Goal: Task Accomplishment & Management: Use online tool/utility

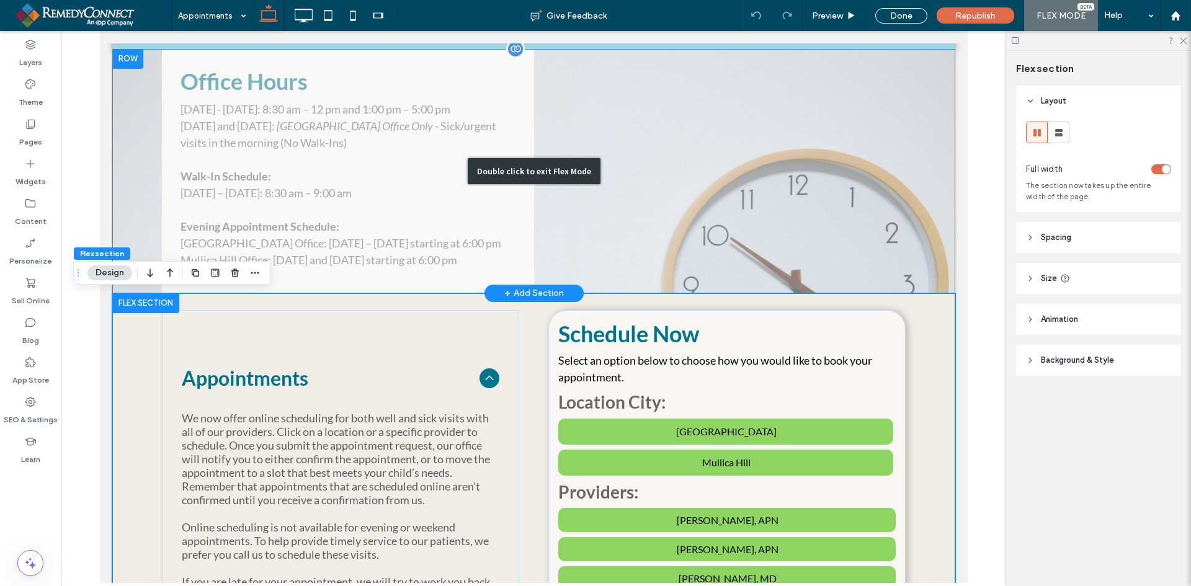
scroll to position [186, 0]
click at [295, 104] on div "Double click to exit Flex Mode" at bounding box center [533, 171] width 843 height 244
click at [284, 116] on div "Double click to exit Flex Mode" at bounding box center [533, 171] width 843 height 244
click at [124, 69] on div "Double click to exit Flex Mode" at bounding box center [533, 171] width 843 height 244
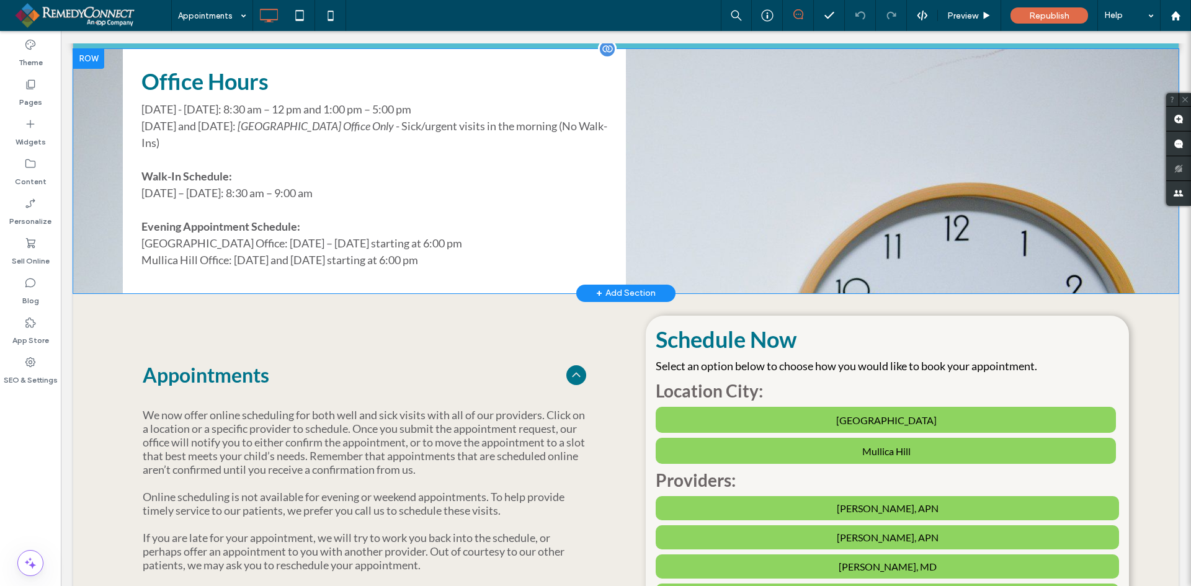
click at [96, 59] on div at bounding box center [88, 59] width 31 height 20
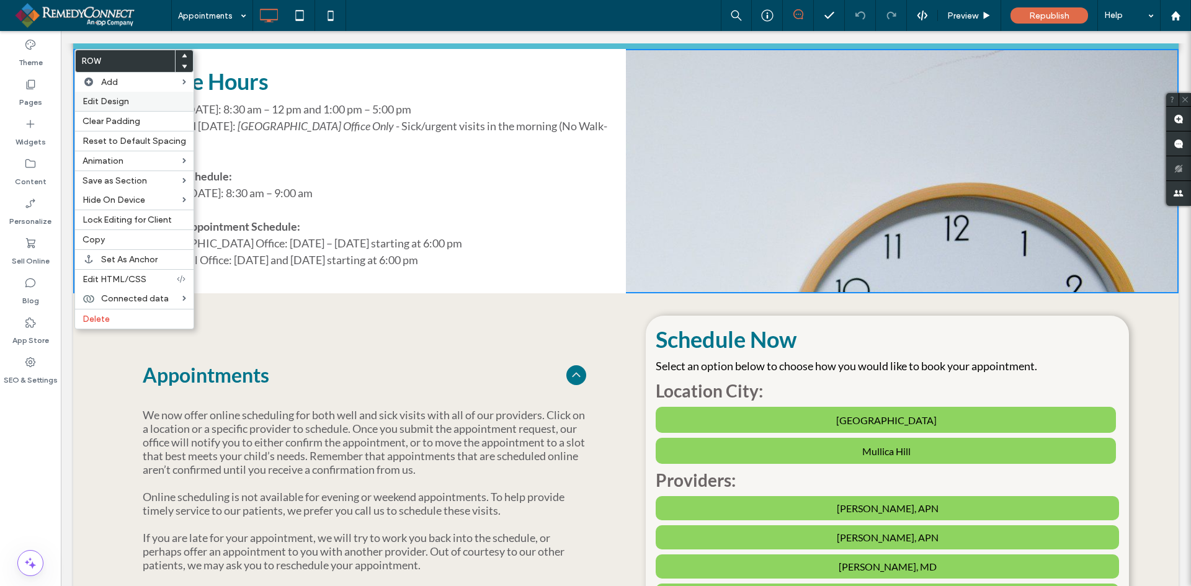
click at [99, 104] on span "Edit Design" at bounding box center [106, 101] width 47 height 11
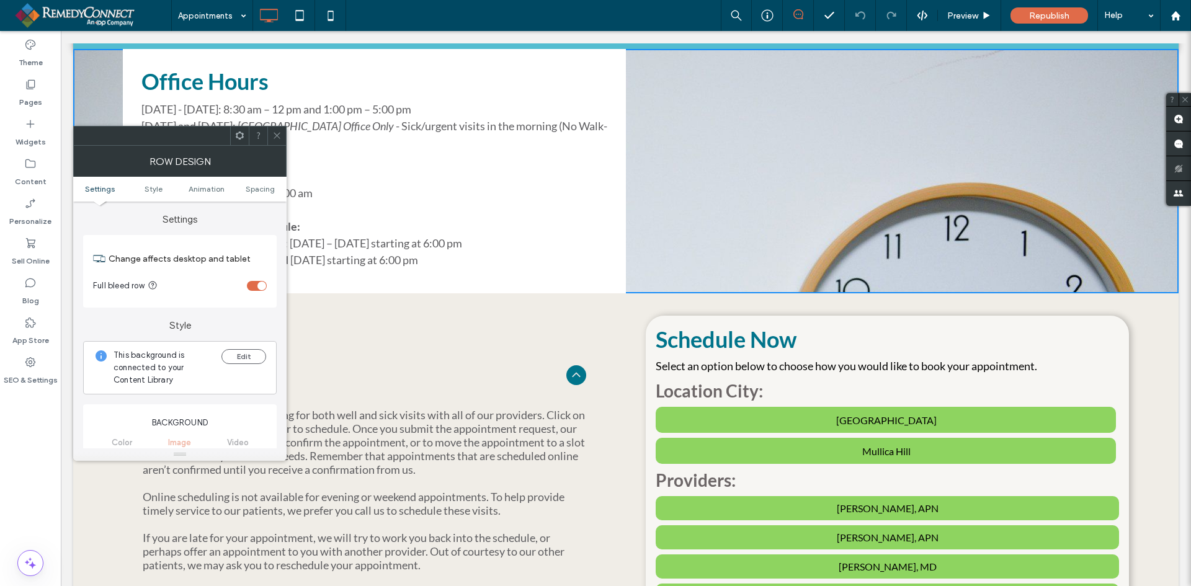
click at [276, 133] on icon at bounding box center [276, 135] width 9 height 9
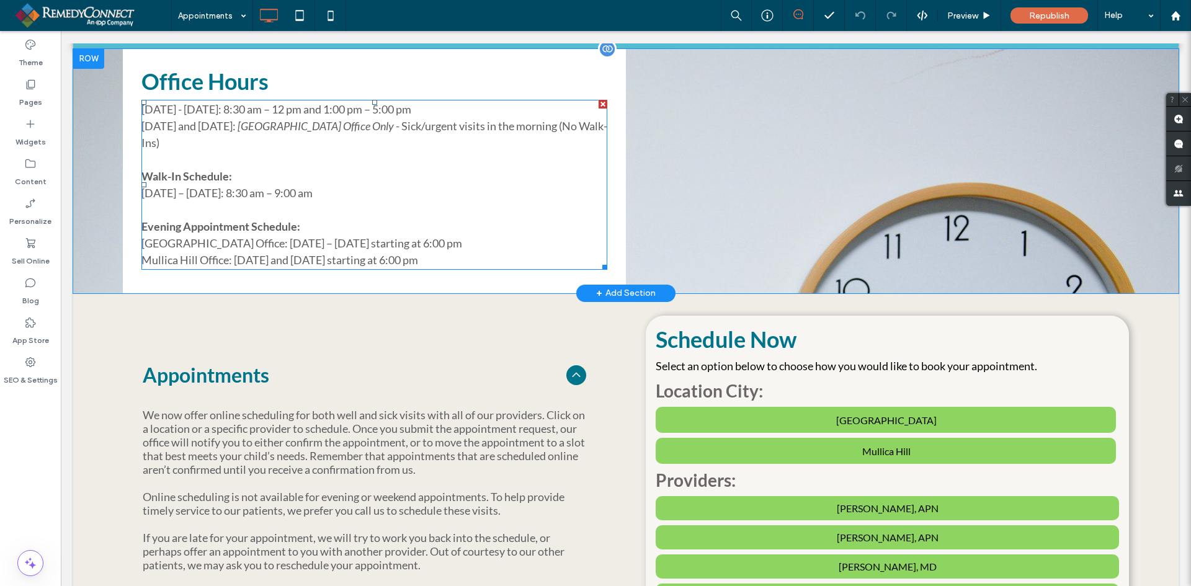
click at [285, 110] on span "[DATE] - [DATE]: 8:30 am – 12 pm and 1:00 pm – 5:00 pm" at bounding box center [276, 109] width 270 height 14
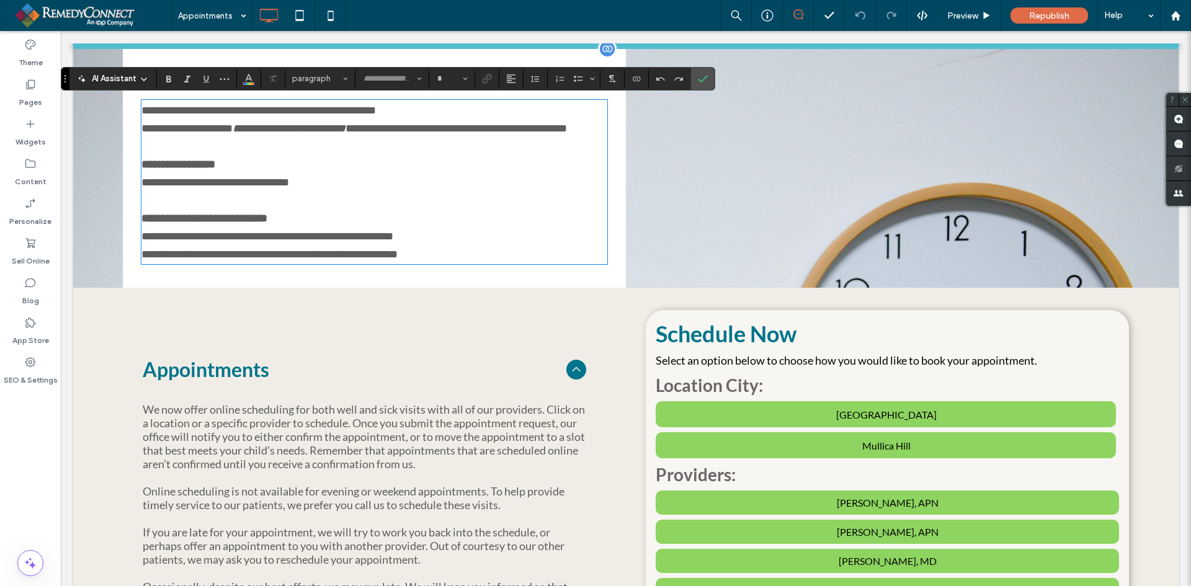
type input "****"
type input "**"
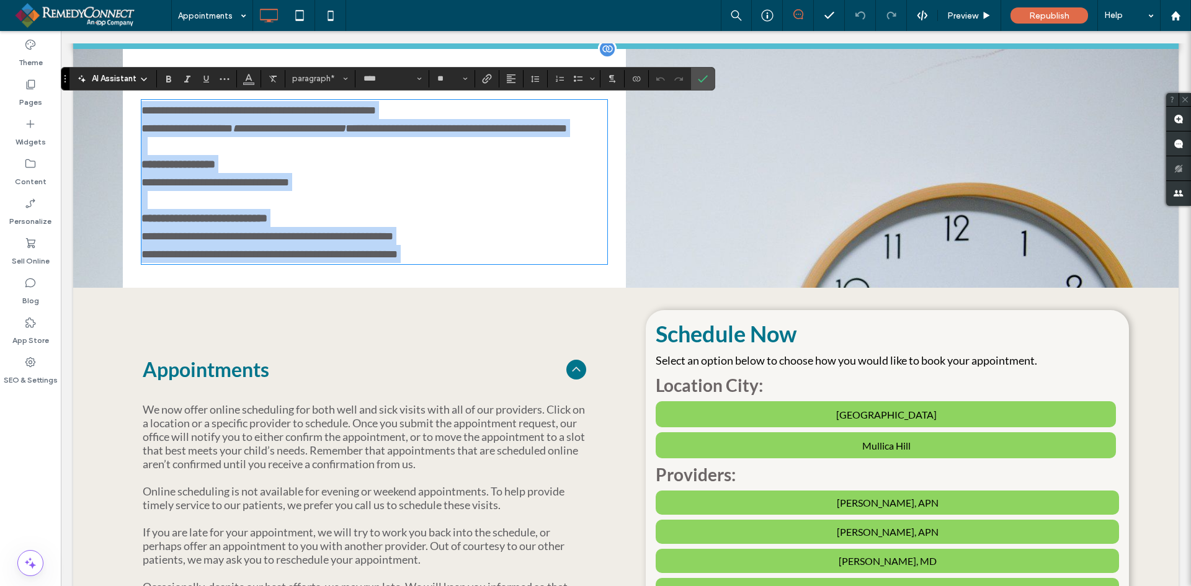
copy div "**********"
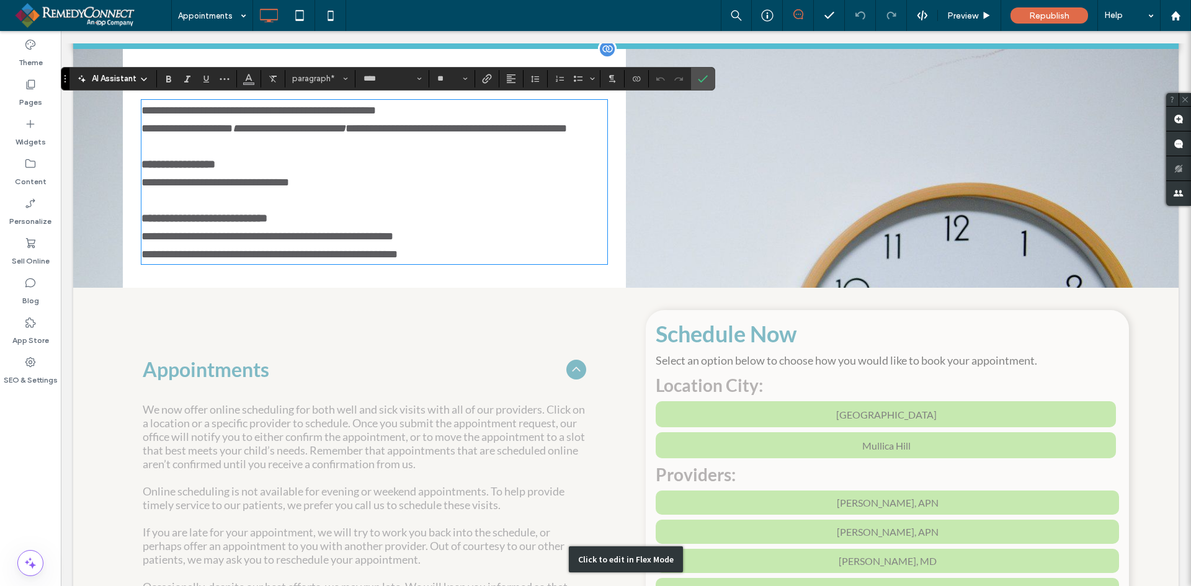
click at [194, 329] on div "Click to edit in Flex Mode" at bounding box center [626, 560] width 1106 height 544
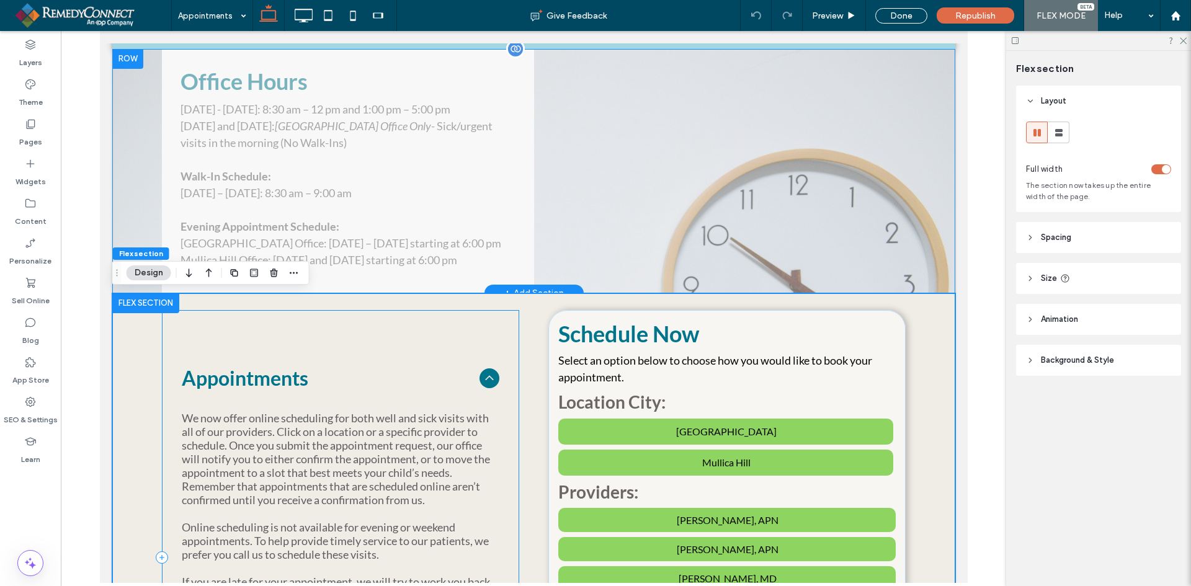
click at [183, 329] on div "Appointments We now offer online scheduling for both well and sick visits with …" at bounding box center [339, 557] width 357 height 494
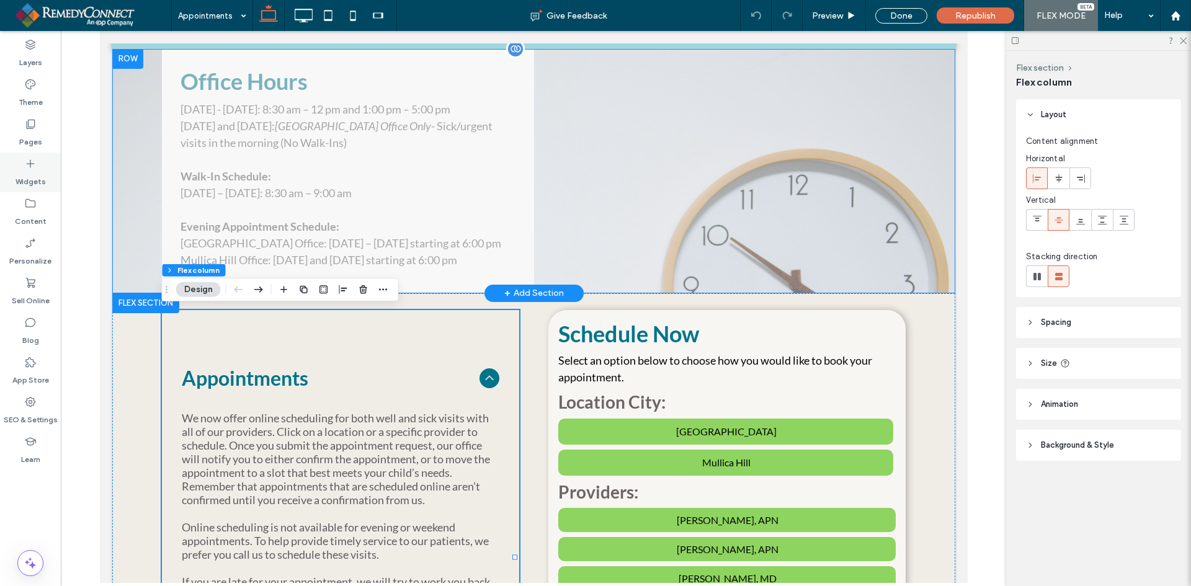
click at [34, 172] on label "Widgets" at bounding box center [31, 178] width 30 height 17
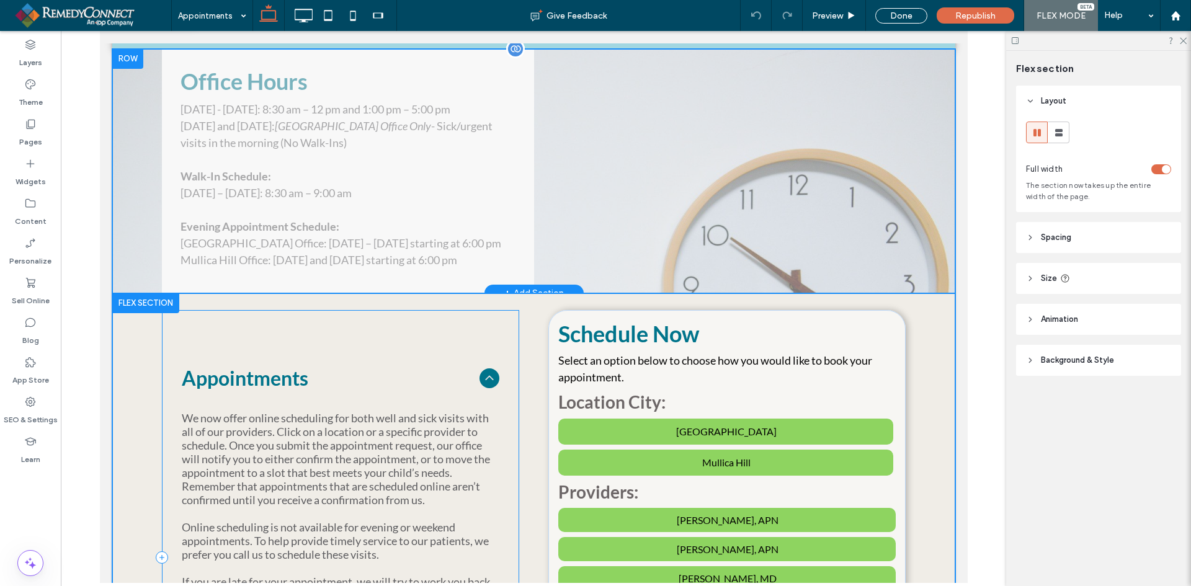
click at [233, 334] on div "Appointments We now offer online scheduling for both well and sick visits with …" at bounding box center [339, 557] width 357 height 494
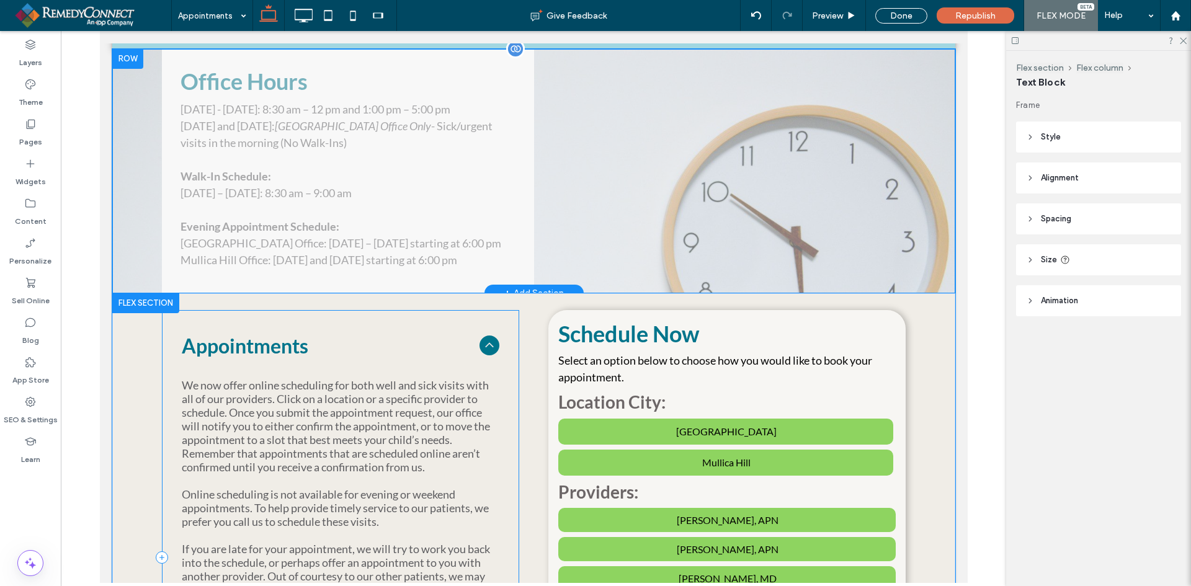
scroll to position [647, 0]
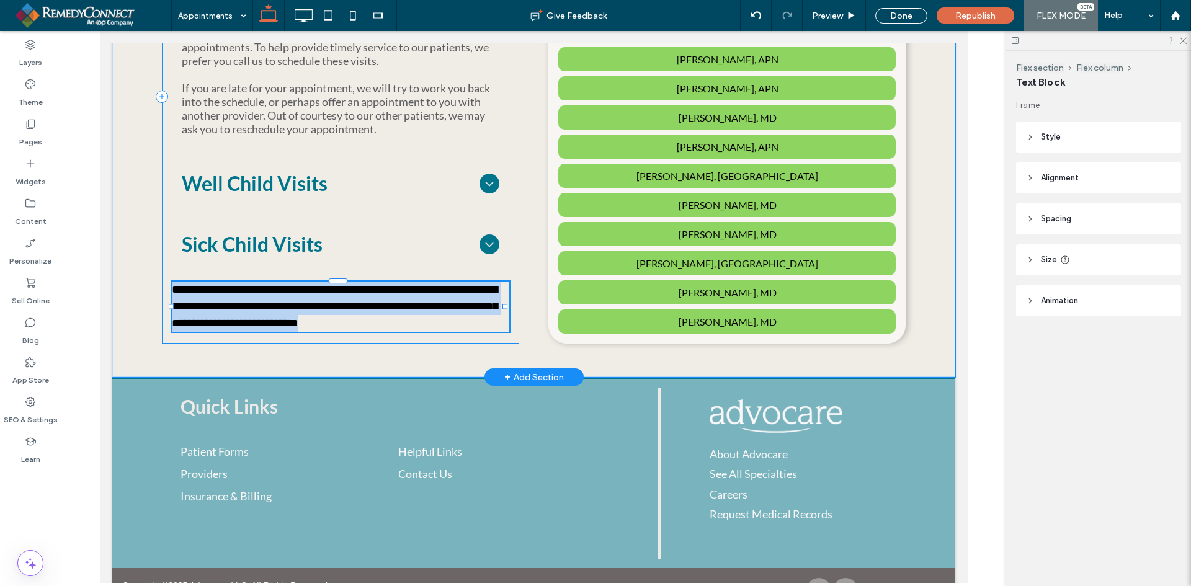
type input "****"
type input "**"
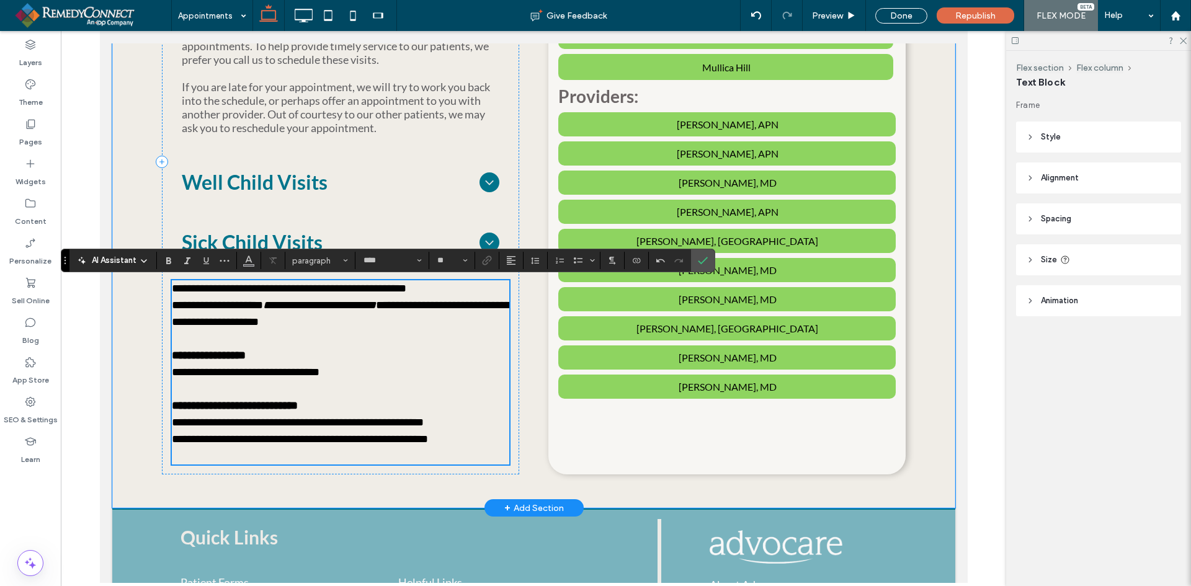
scroll to position [0, 0]
click at [704, 259] on icon "Confirm" at bounding box center [703, 261] width 10 height 10
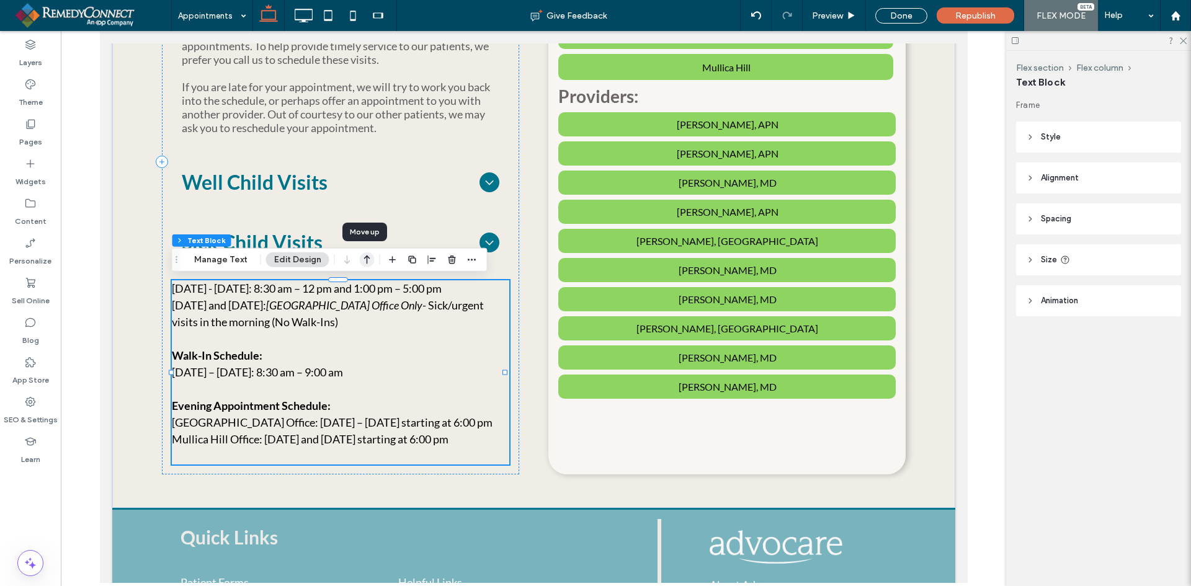
click at [363, 261] on icon "button" at bounding box center [367, 260] width 15 height 22
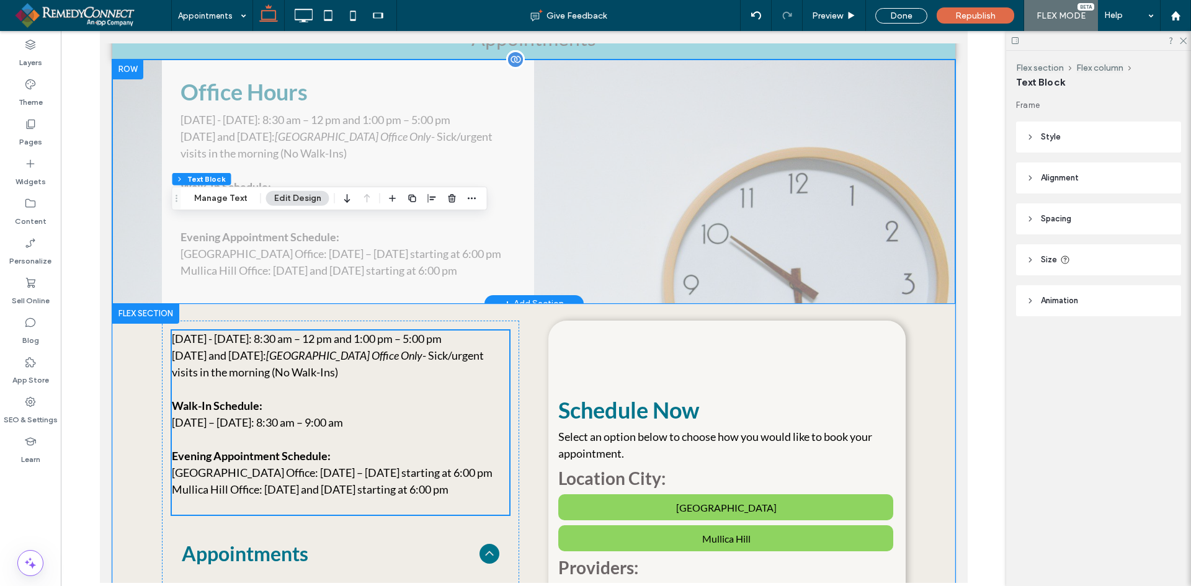
scroll to position [89, 0]
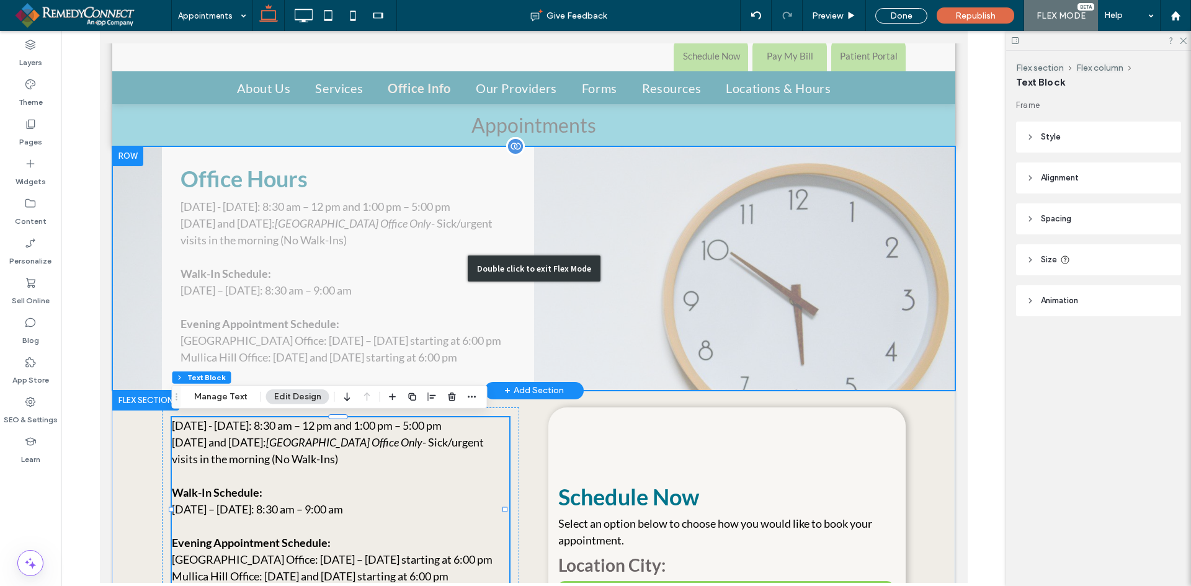
click at [280, 182] on div "Double click to exit Flex Mode" at bounding box center [533, 268] width 843 height 244
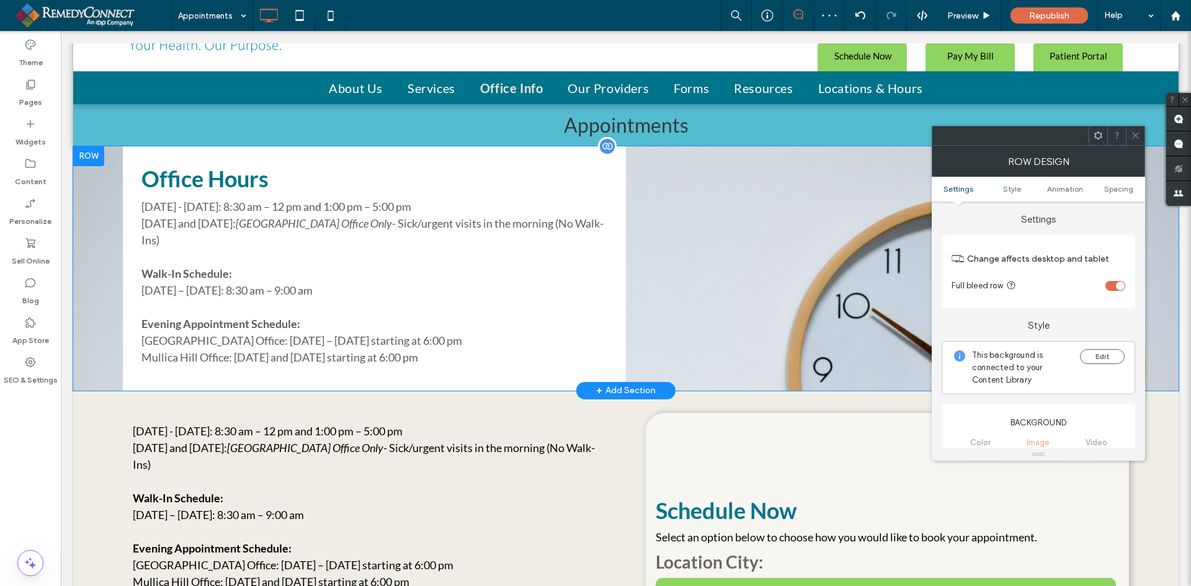
drag, startPoint x: 181, startPoint y: 151, endPoint x: 1127, endPoint y: 130, distance: 946.4
click at [1127, 130] on div at bounding box center [1135, 136] width 19 height 19
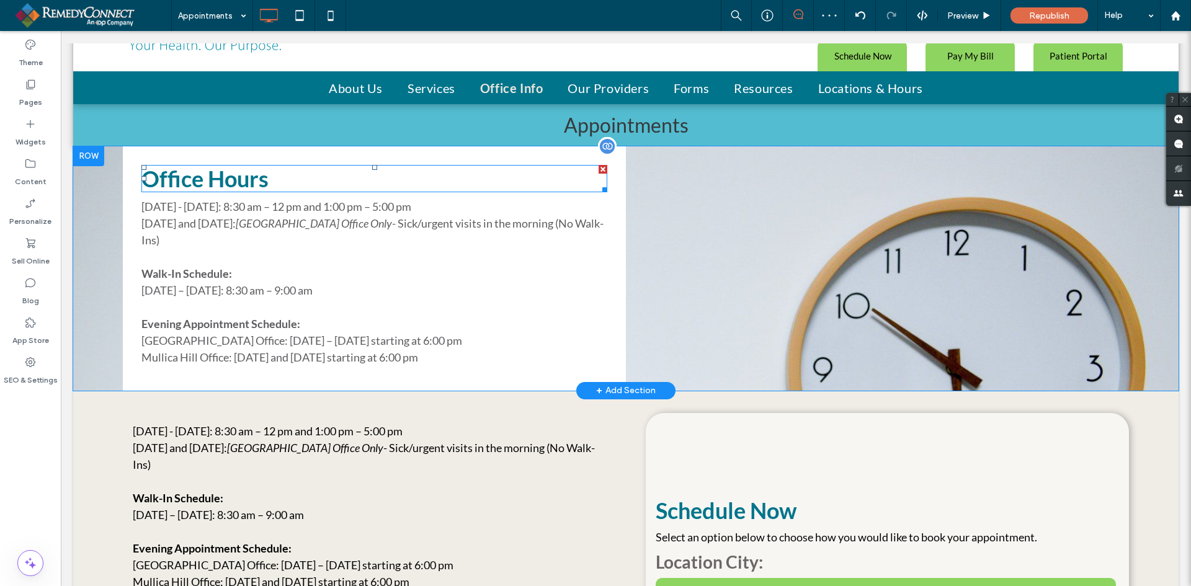
click at [272, 176] on span at bounding box center [374, 178] width 466 height 27
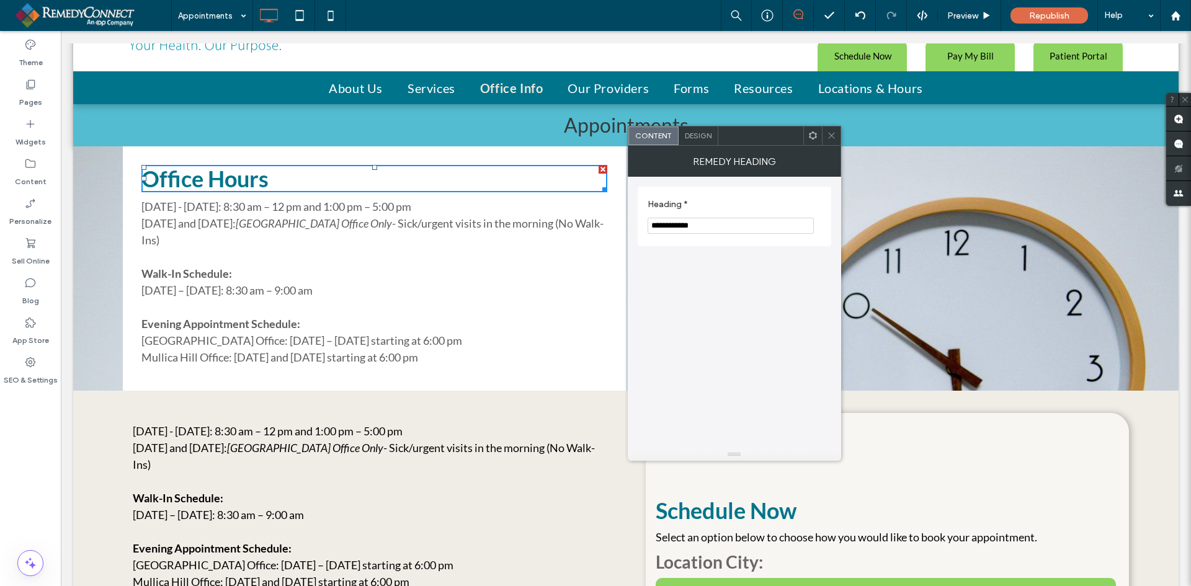
click at [743, 224] on input "**********" at bounding box center [731, 226] width 166 height 16
click at [830, 133] on icon at bounding box center [831, 135] width 9 height 9
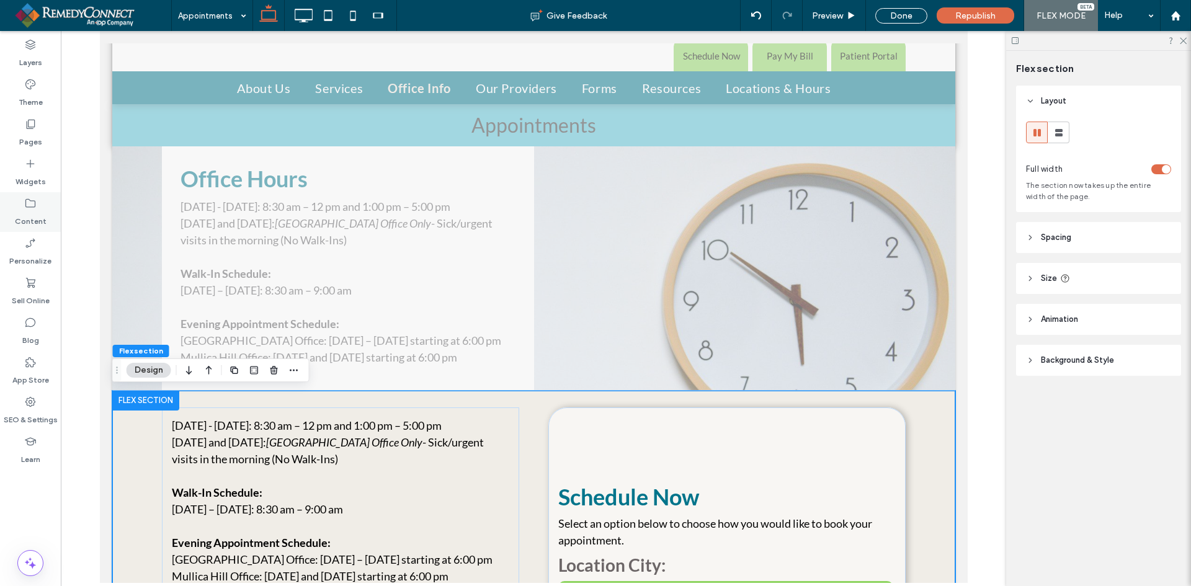
drag, startPoint x: 30, startPoint y: 168, endPoint x: 53, endPoint y: 221, distance: 57.8
click at [30, 168] on icon at bounding box center [30, 164] width 12 height 12
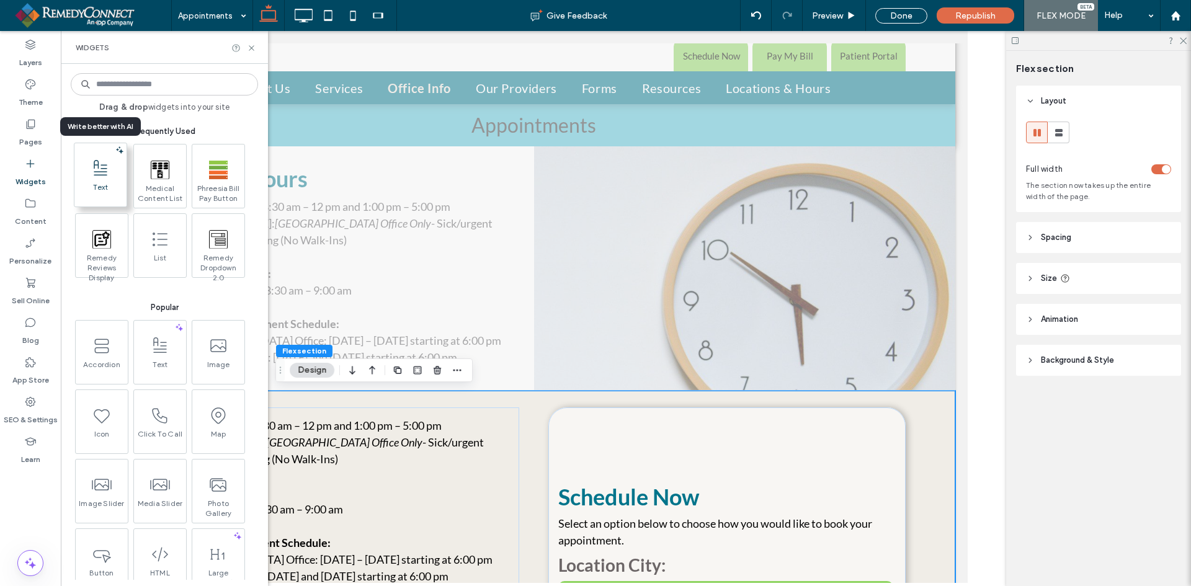
click at [105, 187] on span "Text" at bounding box center [100, 190] width 52 height 17
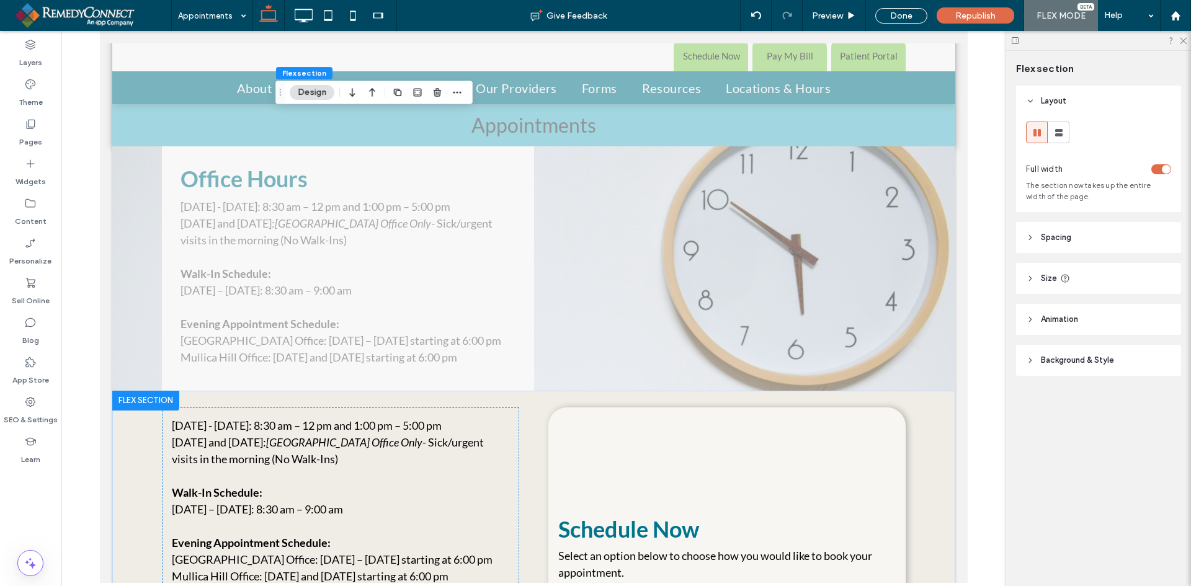
scroll to position [423, 0]
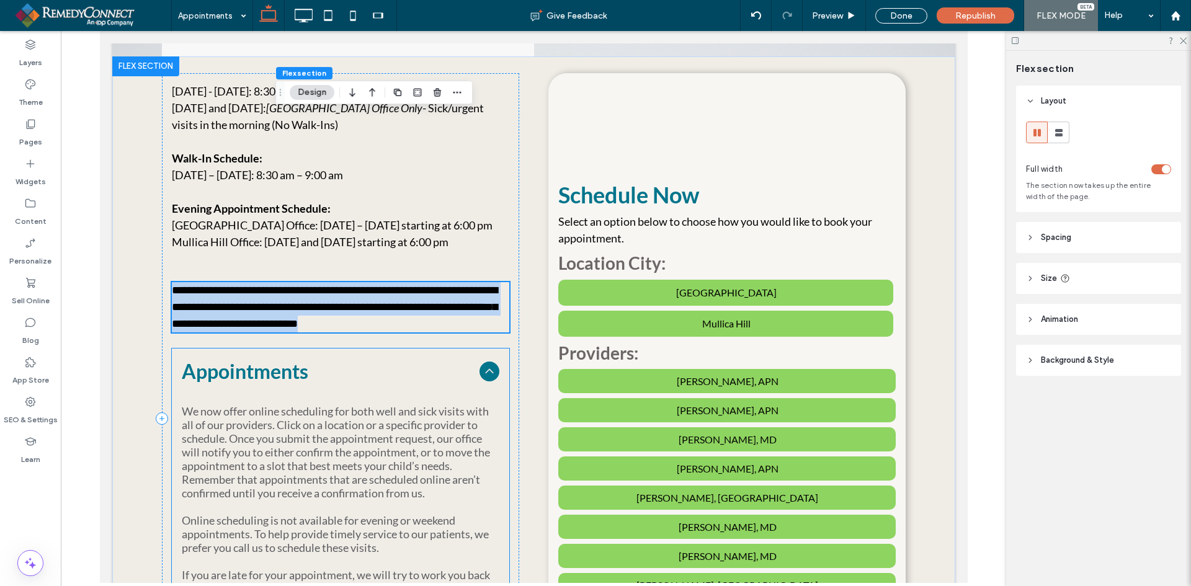
type input "****"
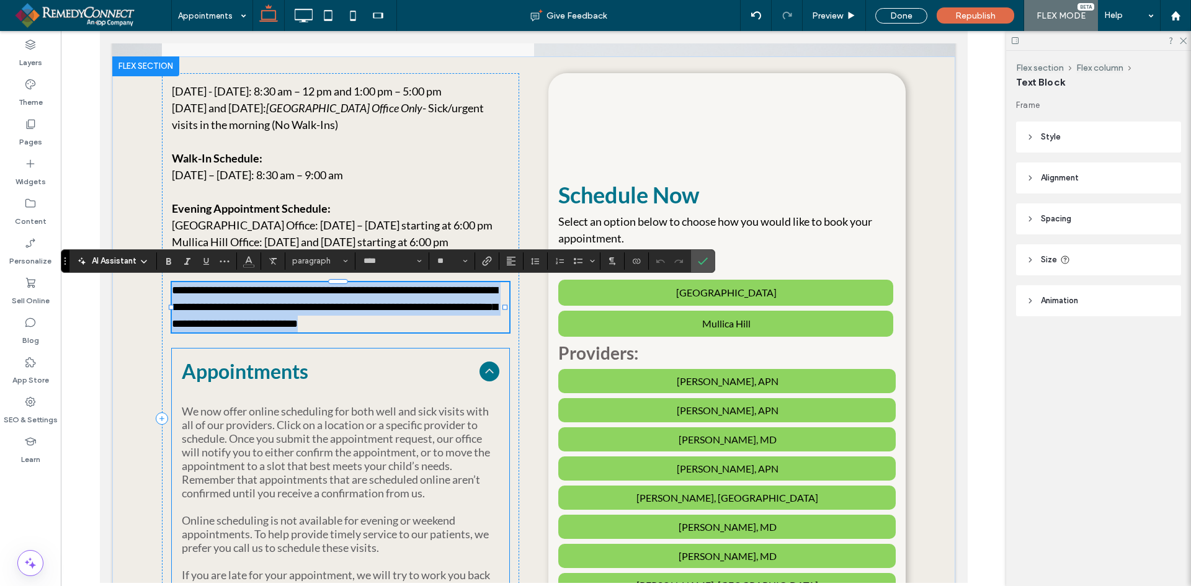
drag, startPoint x: 274, startPoint y: 321, endPoint x: 264, endPoint y: 405, distance: 83.7
click at [240, 308] on span "**********" at bounding box center [334, 307] width 326 height 45
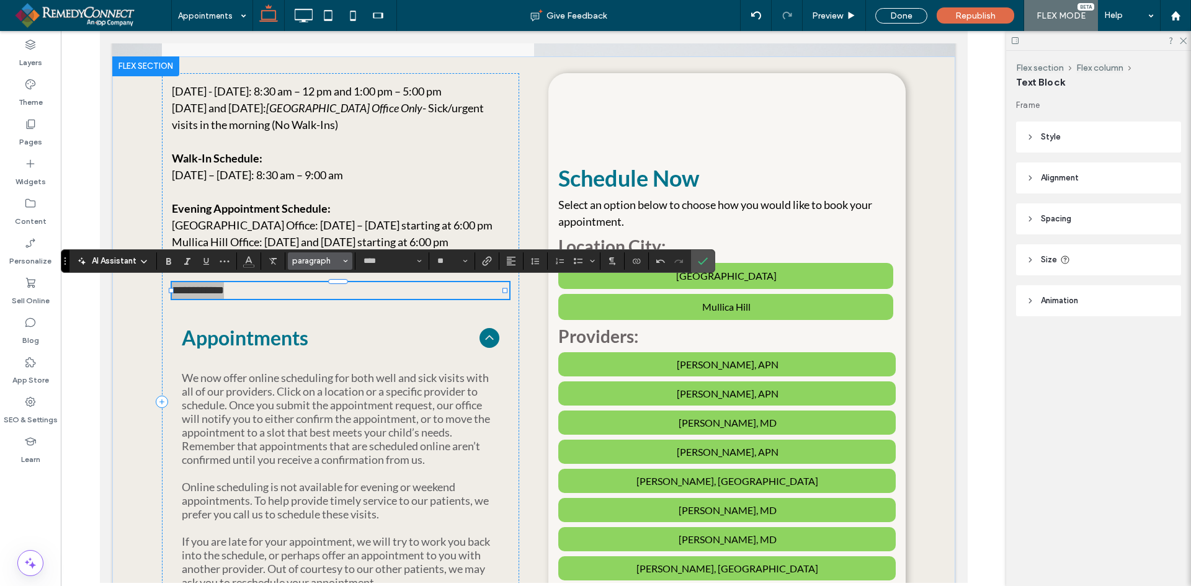
click at [333, 261] on span "paragraph" at bounding box center [316, 260] width 48 height 9
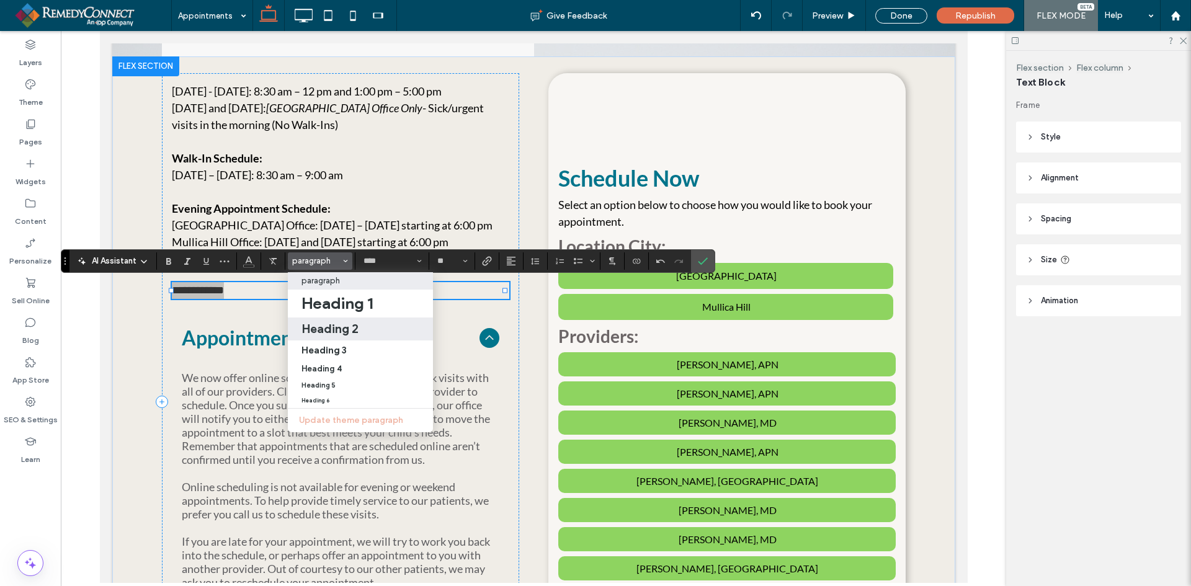
click at [333, 325] on h2 "Heading 2" at bounding box center [330, 328] width 57 height 15
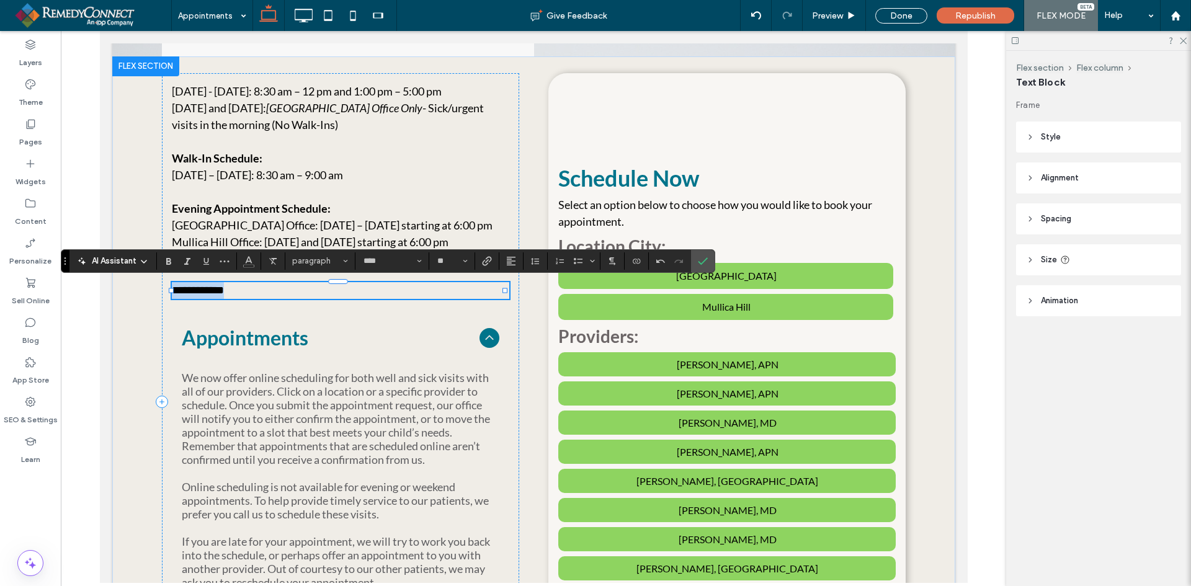
type input "**"
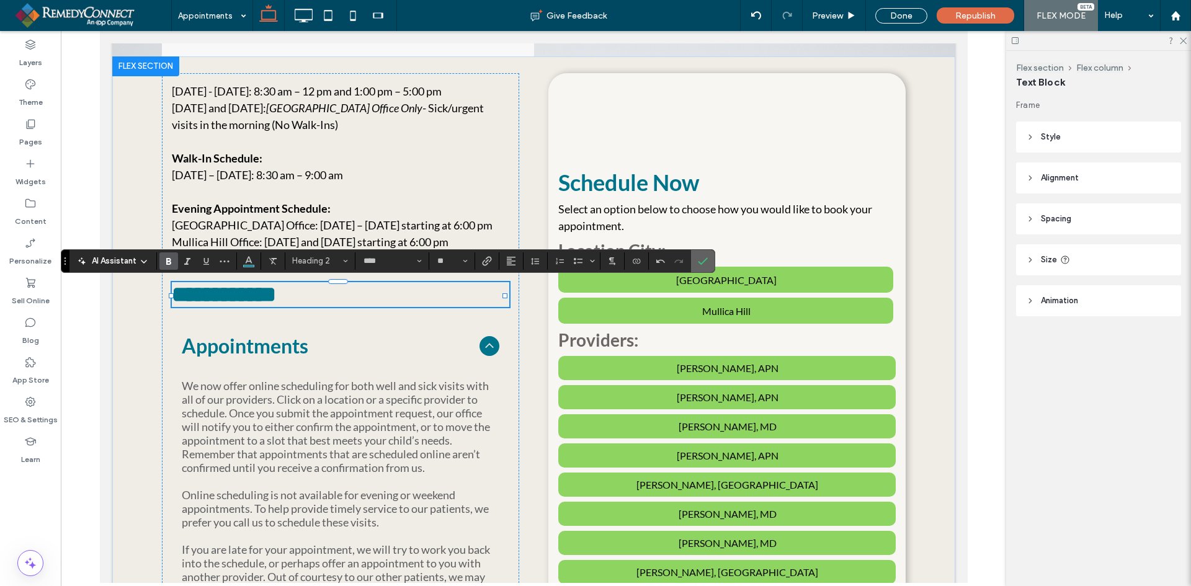
drag, startPoint x: 709, startPoint y: 260, endPoint x: 420, endPoint y: 235, distance: 289.6
click at [709, 261] on label "Confirm" at bounding box center [703, 261] width 19 height 22
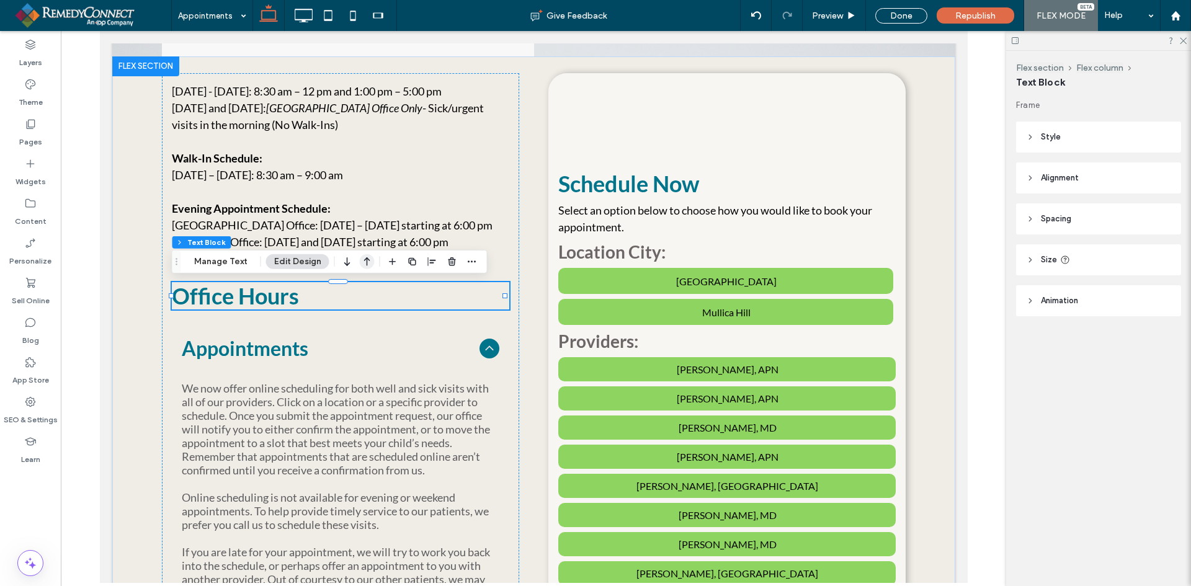
click at [369, 262] on icon "button" at bounding box center [367, 262] width 15 height 22
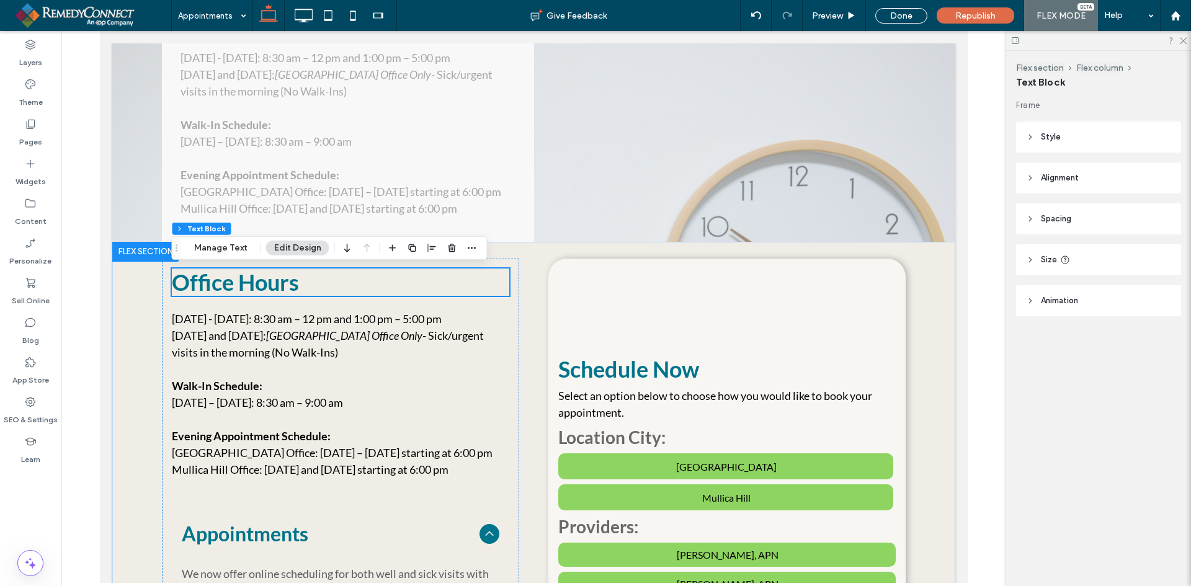
scroll to position [237, 0]
click at [580, 312] on div "Schedule Now Select an option below to choose how you would like to book your a…" at bounding box center [726, 593] width 357 height 668
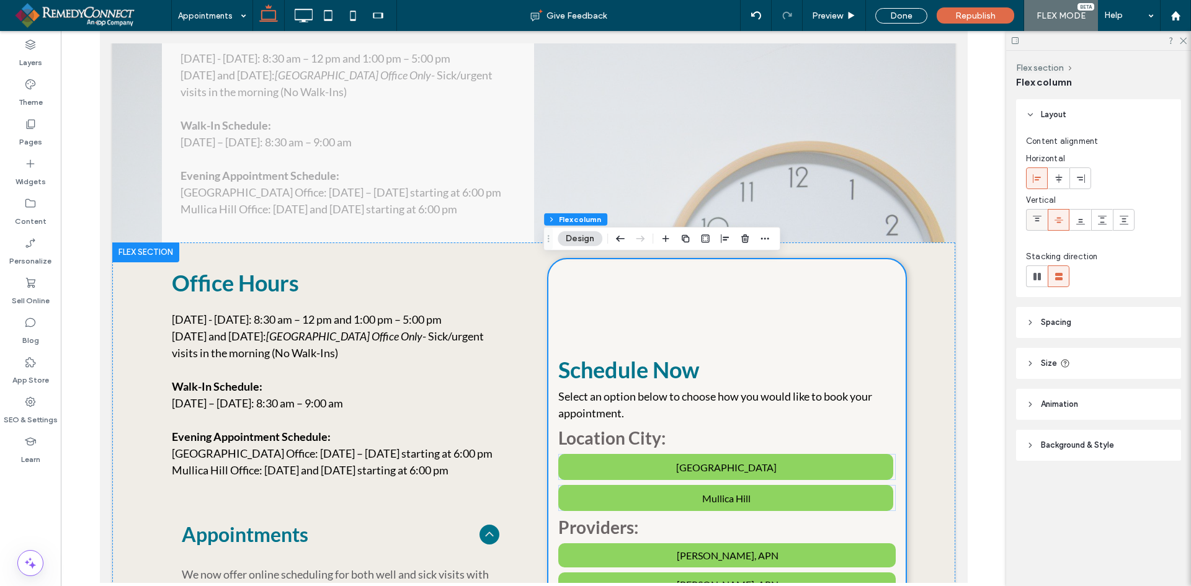
click at [1034, 225] on icon at bounding box center [1037, 220] width 10 height 10
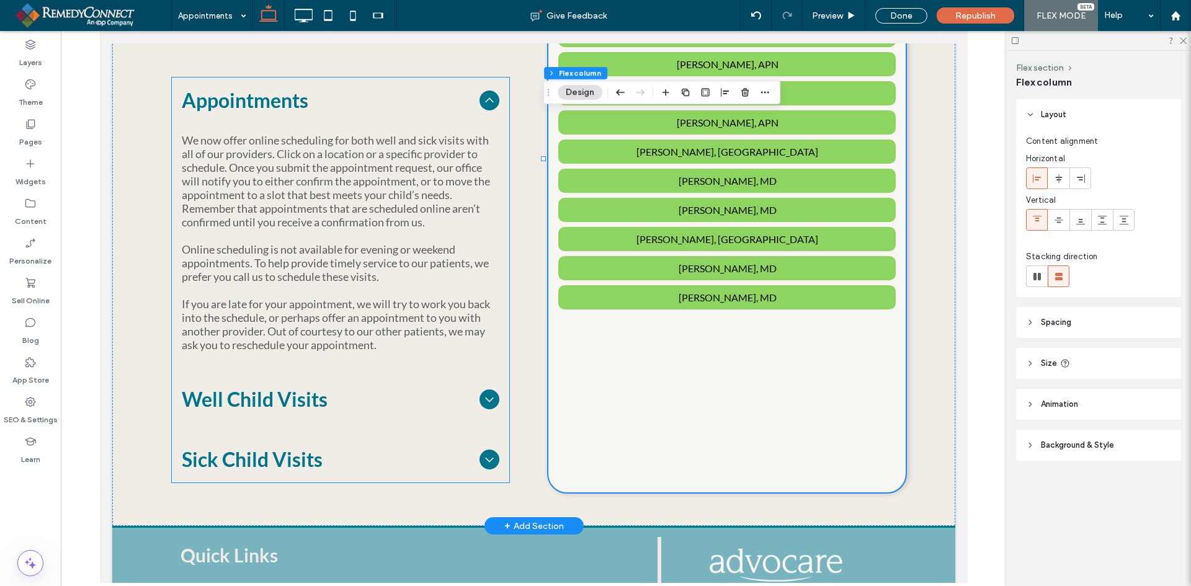
scroll to position [485, 0]
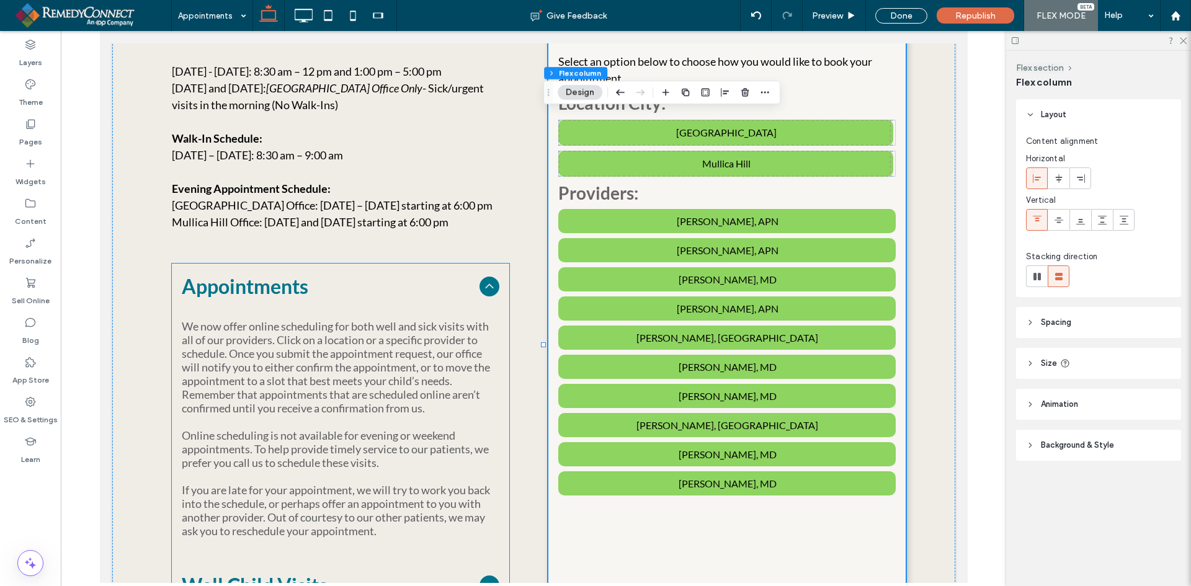
click at [485, 286] on icon at bounding box center [489, 286] width 8 height 5
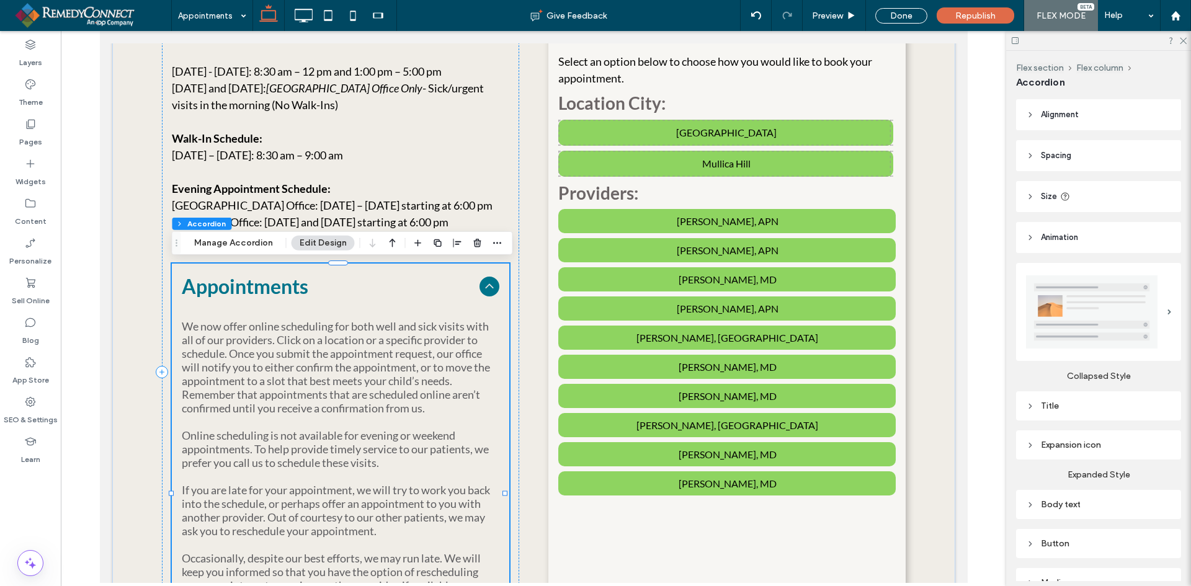
click at [485, 286] on icon at bounding box center [489, 286] width 8 height 5
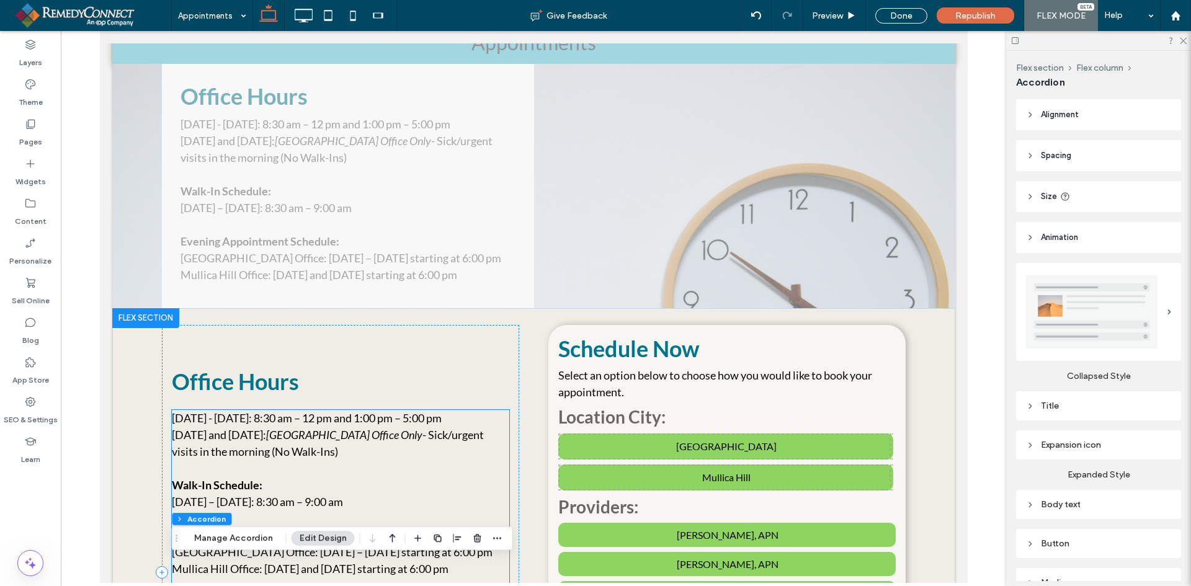
scroll to position [51, 0]
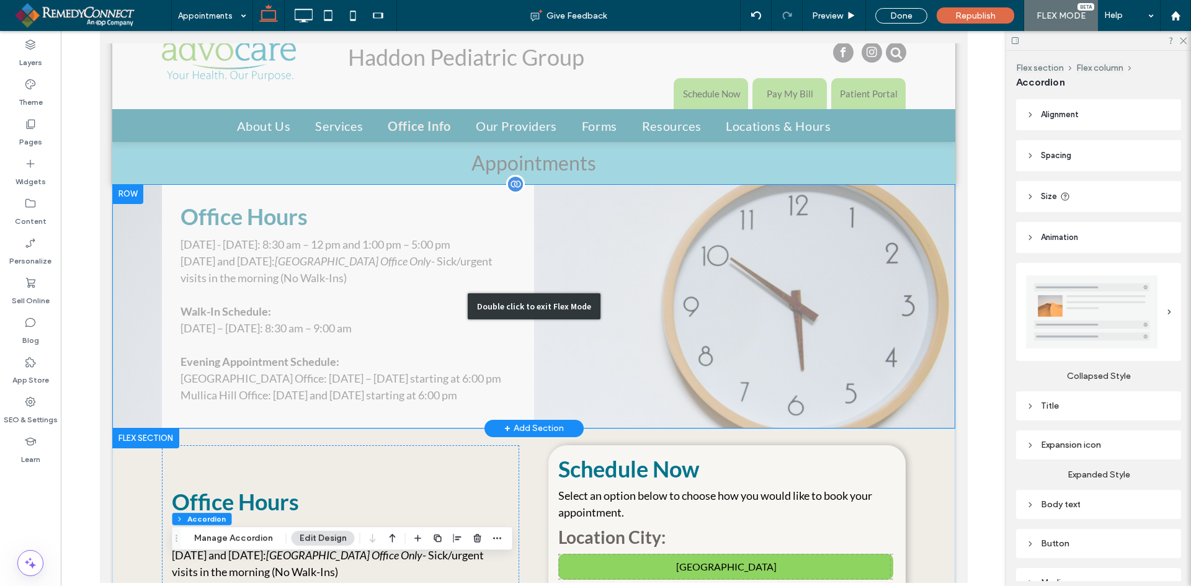
click at [145, 213] on div "Double click to exit Flex Mode" at bounding box center [533, 306] width 843 height 244
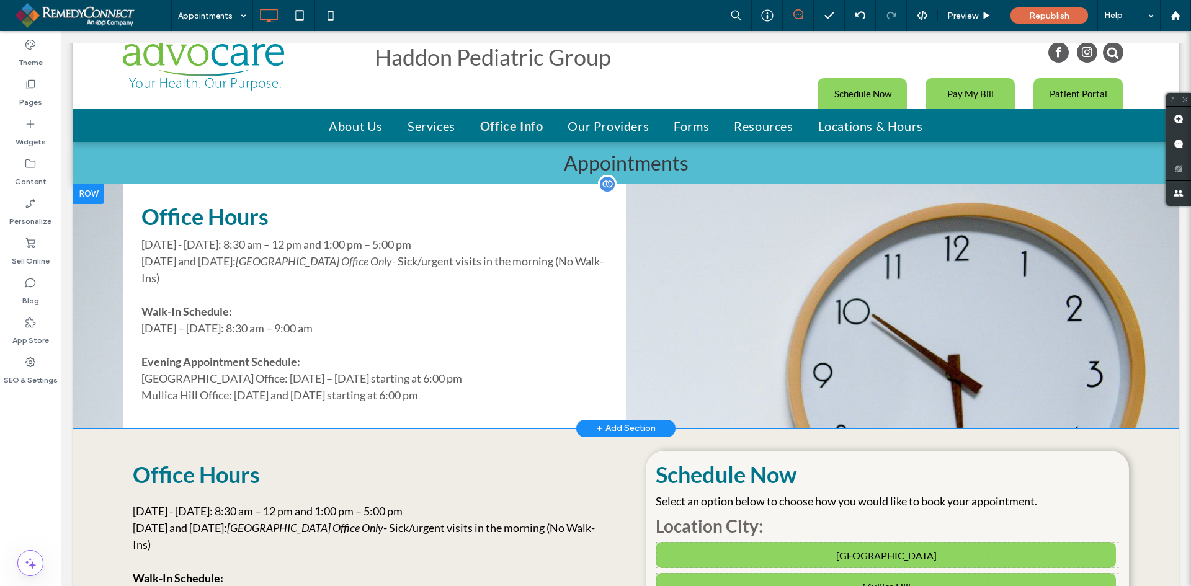
click at [91, 195] on div at bounding box center [88, 194] width 31 height 20
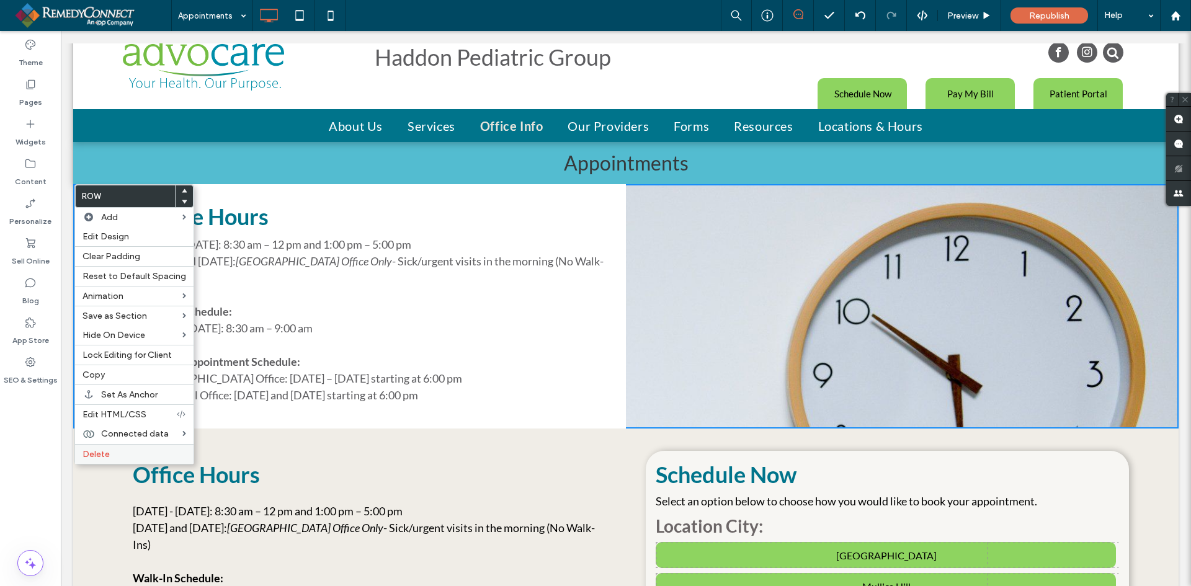
click at [114, 455] on label "Delete" at bounding box center [135, 454] width 104 height 11
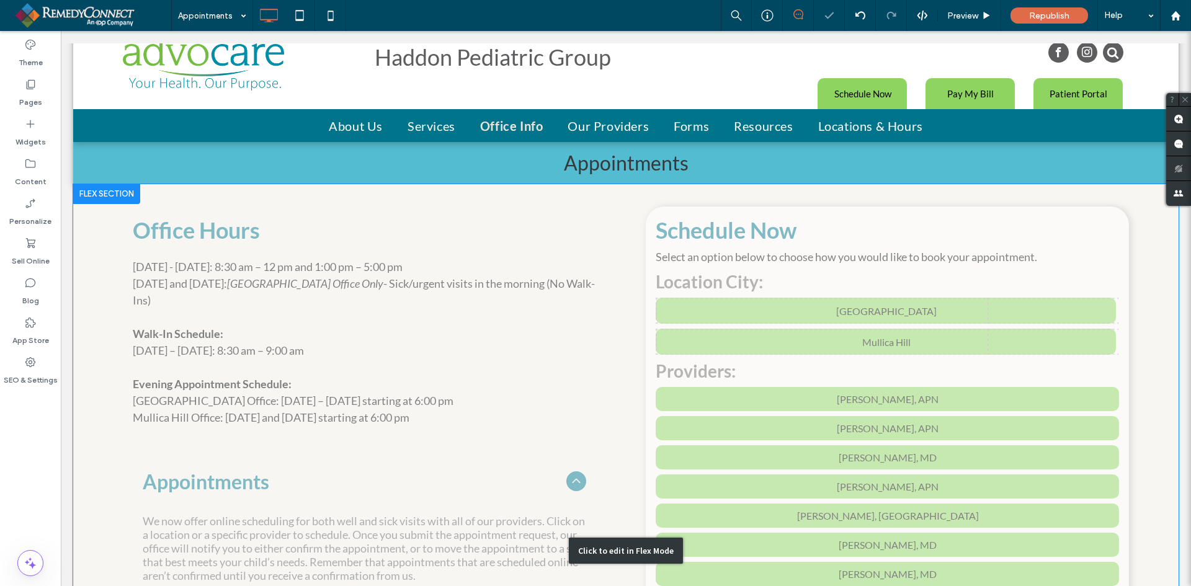
click at [98, 228] on div "Click to edit in Flex Mode" at bounding box center [626, 551] width 1106 height 734
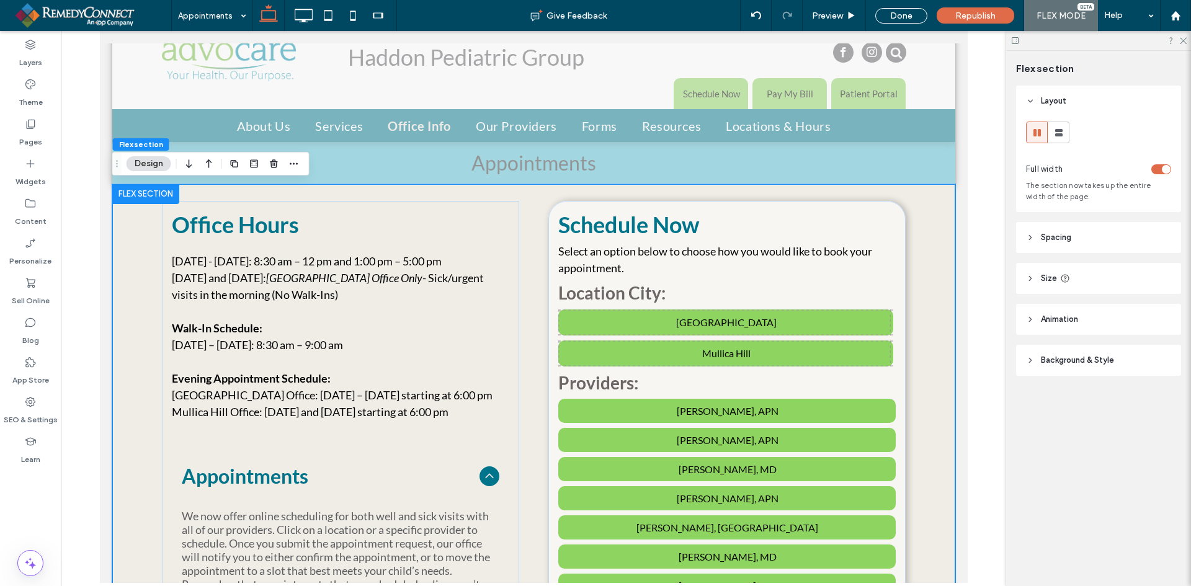
click at [1083, 235] on header "Spacing" at bounding box center [1098, 237] width 165 height 31
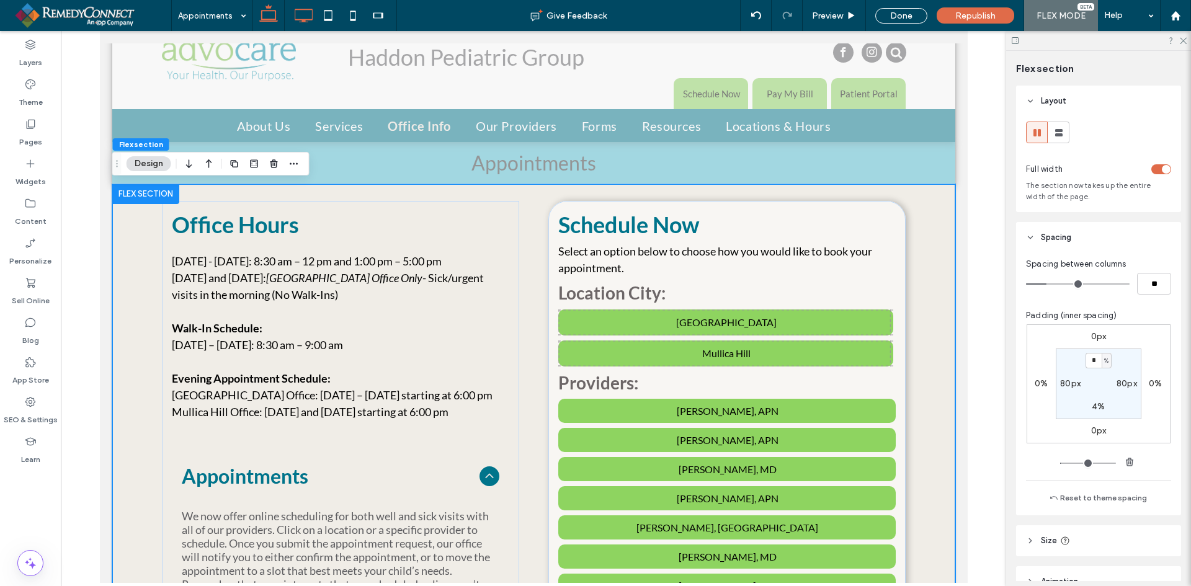
click at [305, 13] on icon at bounding box center [303, 15] width 25 height 25
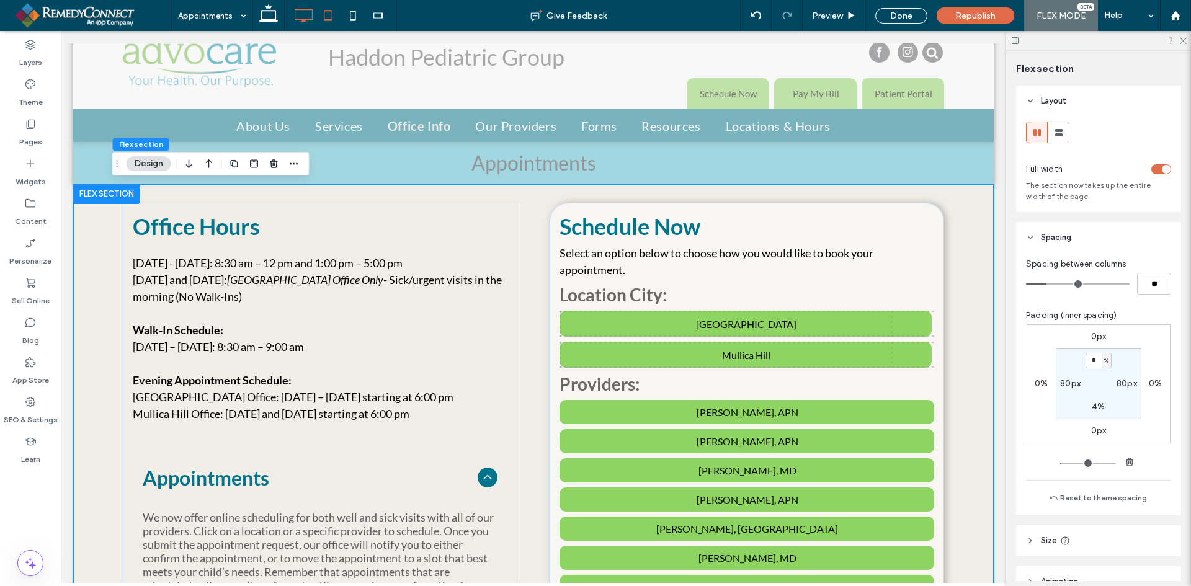
click at [333, 16] on use at bounding box center [328, 15] width 8 height 11
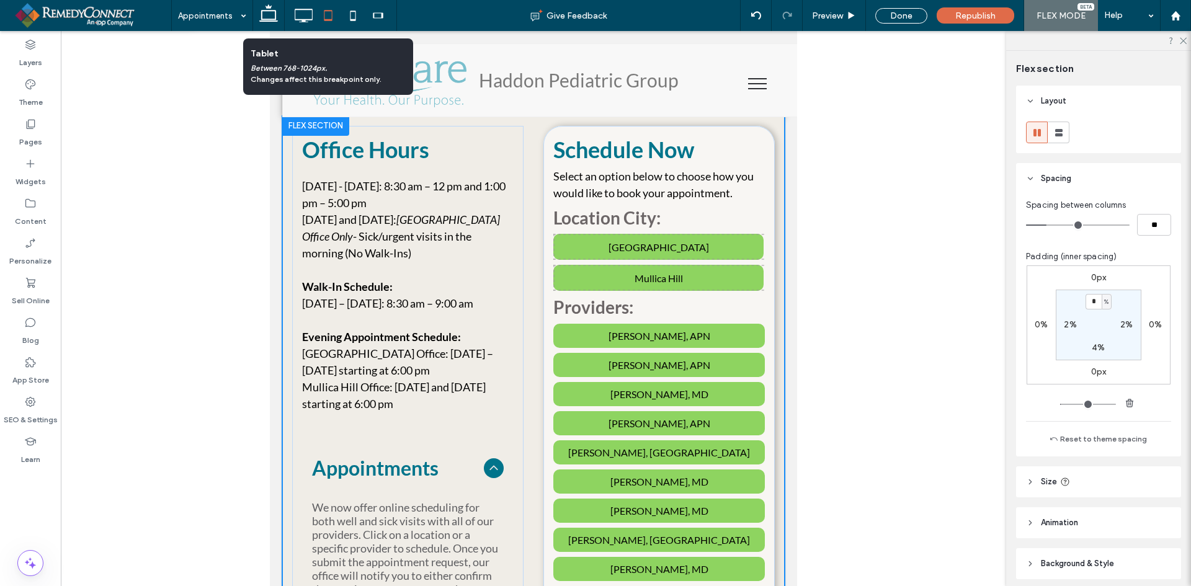
scroll to position [21, 0]
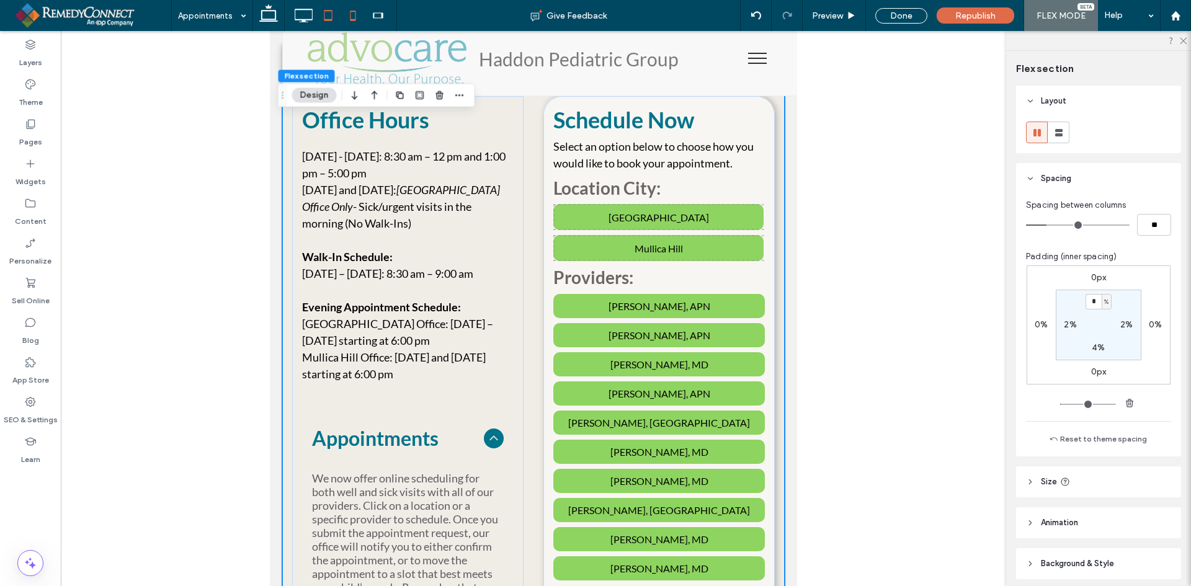
click at [351, 16] on icon at bounding box center [353, 15] width 25 height 25
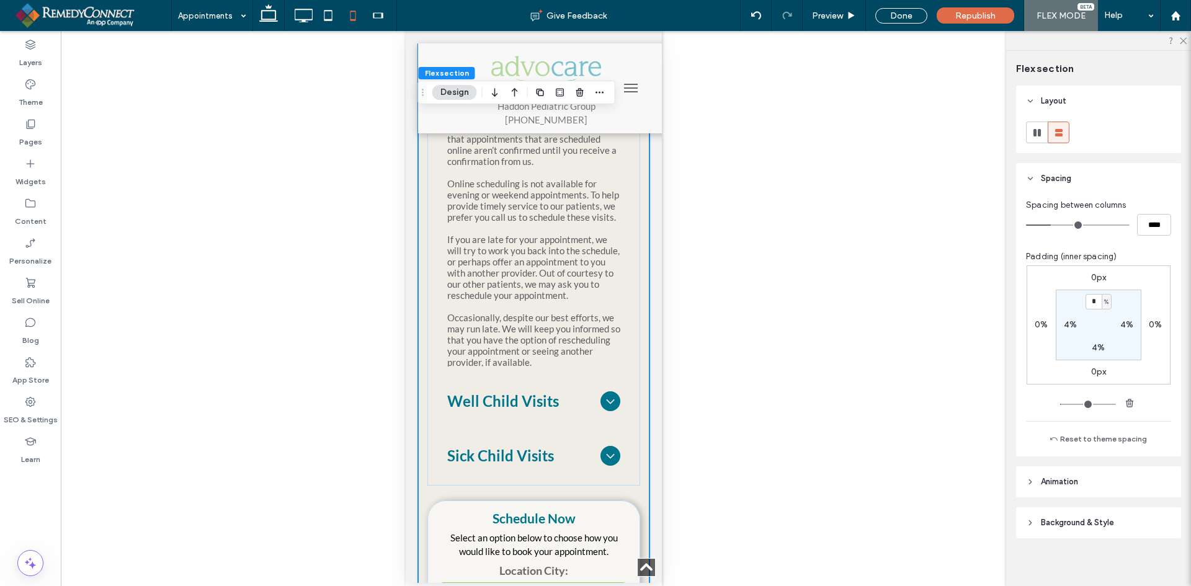
scroll to position [455, 0]
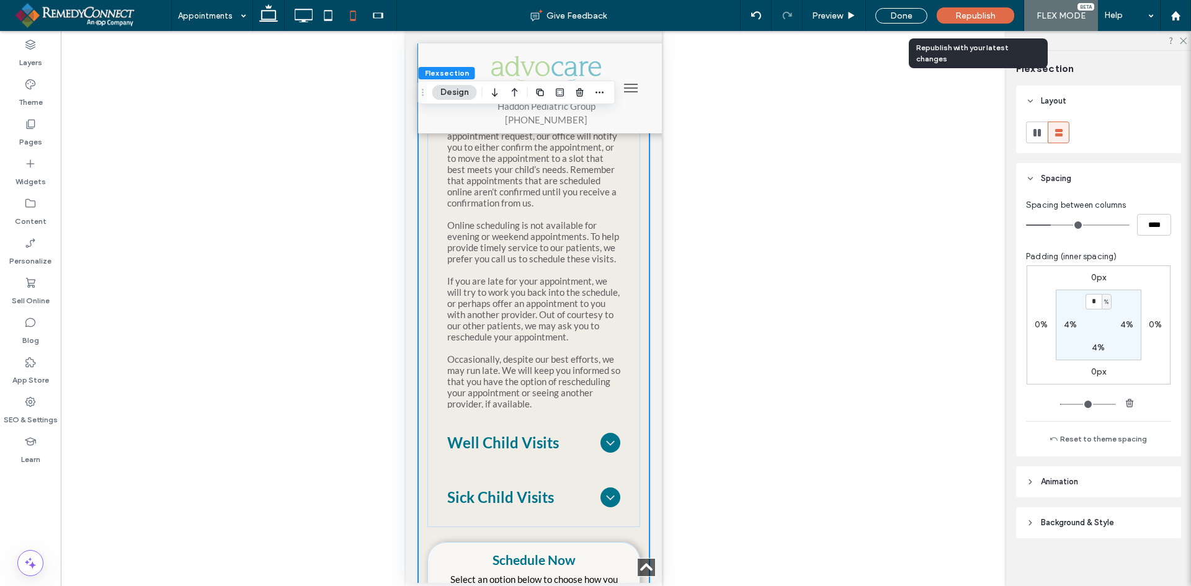
click at [969, 19] on span "Republish" at bounding box center [975, 16] width 40 height 11
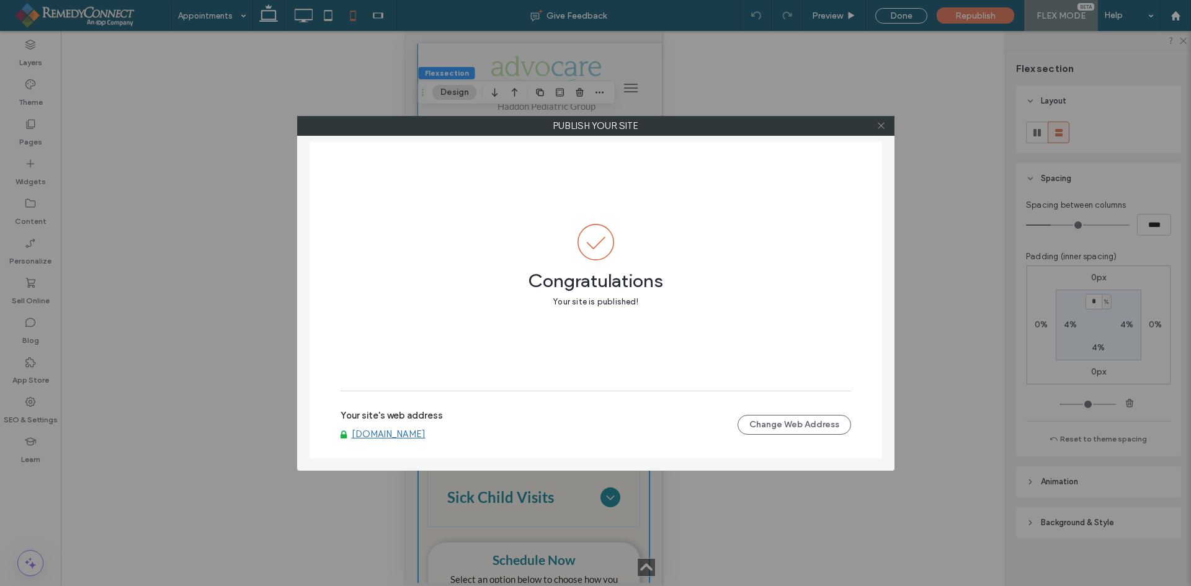
click at [884, 125] on icon at bounding box center [881, 125] width 9 height 9
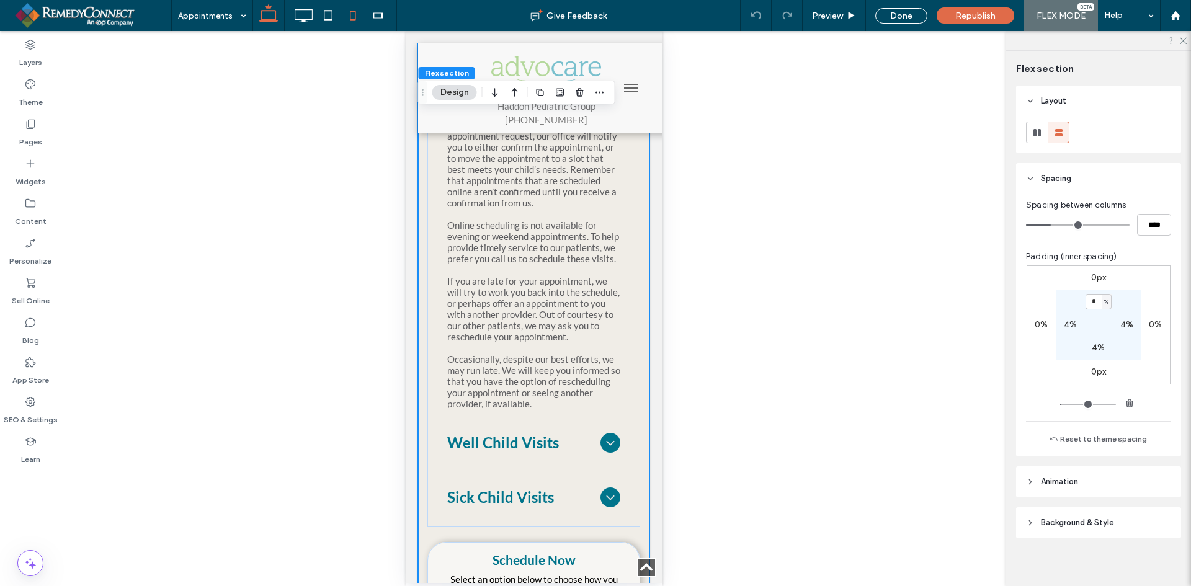
click at [261, 14] on icon at bounding box center [268, 15] width 25 height 25
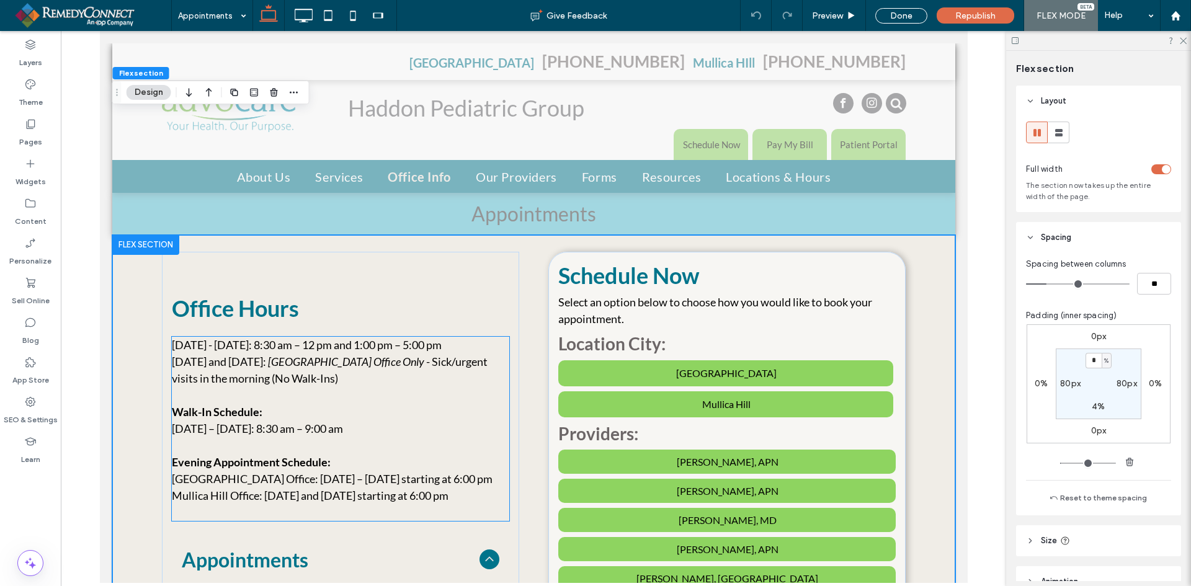
scroll to position [196, 0]
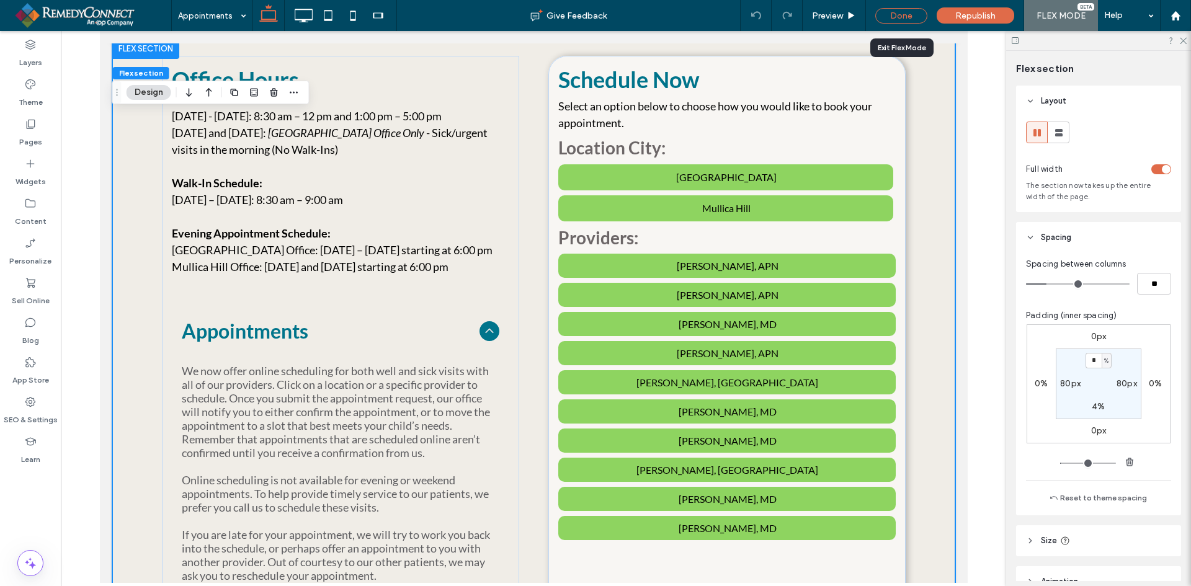
click at [898, 17] on div "Done" at bounding box center [901, 16] width 52 height 16
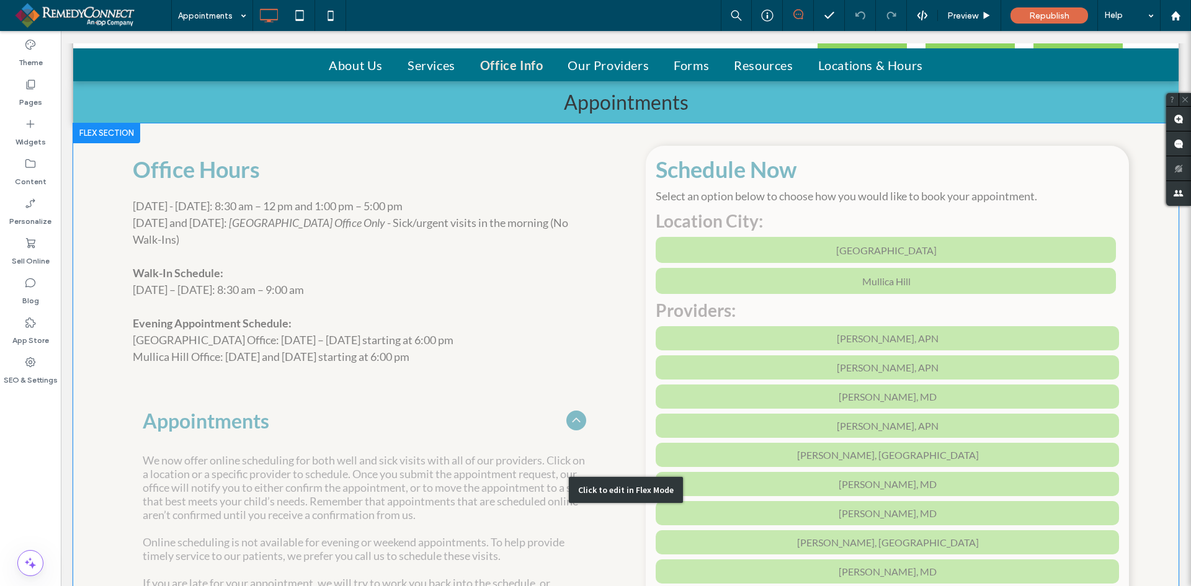
scroll to position [0, 0]
